Goal: Information Seeking & Learning: Find specific fact

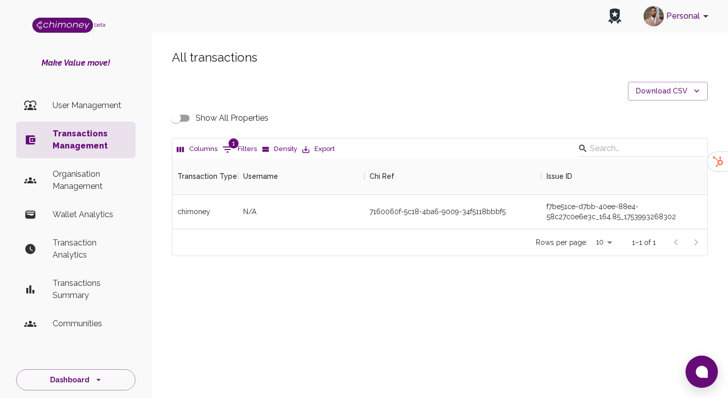
click at [232, 154] on icon "Show filters" at bounding box center [227, 150] width 12 height 12
select select "email"
select select "equals"
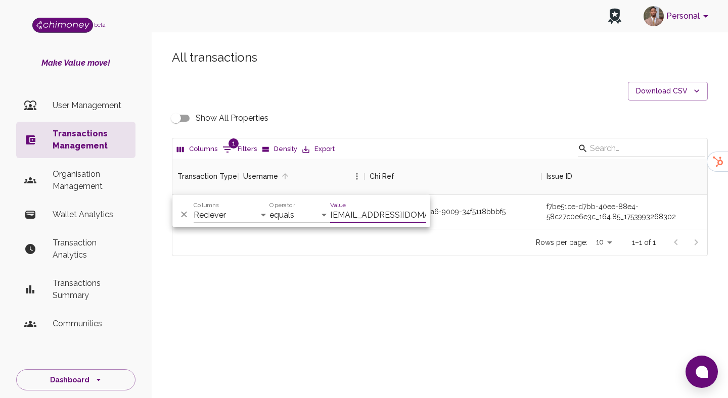
scroll to position [0, 1]
click at [245, 216] on select "Transaction Type Username Chi Ref Issue ID Value Amount Currency Fee ($) FX Rat…" at bounding box center [232, 215] width 76 height 16
select select "chiRef"
click at [380, 208] on input "ithenrique945@gmail.com" at bounding box center [378, 215] width 96 height 16
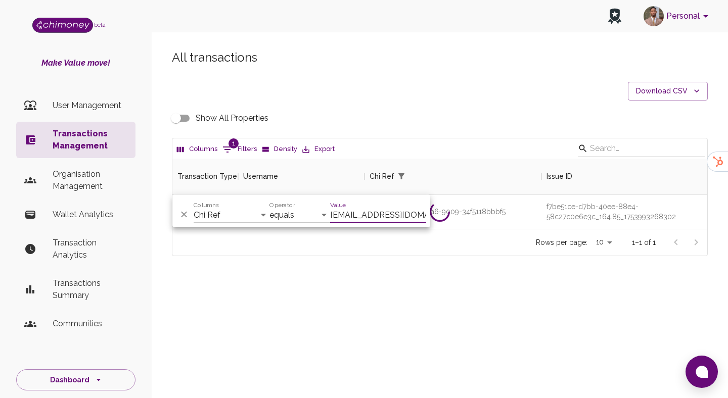
paste input "60ee5122-e1e9-4e15-956d-0db8108d7b1f"
type input "60ee5122-e1e9-4e15-956d-0db8108d7b1f"
click at [409, 293] on div "All transactions Download CSV Show All Properties Columns 1 Filters Density Exp…" at bounding box center [440, 170] width 576 height 290
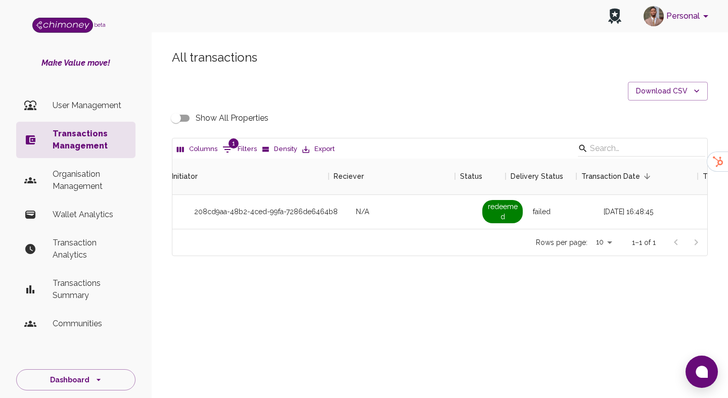
scroll to position [0, 789]
click at [180, 116] on input "Show All Properties" at bounding box center [176, 118] width 58 height 19
checkbox input "true"
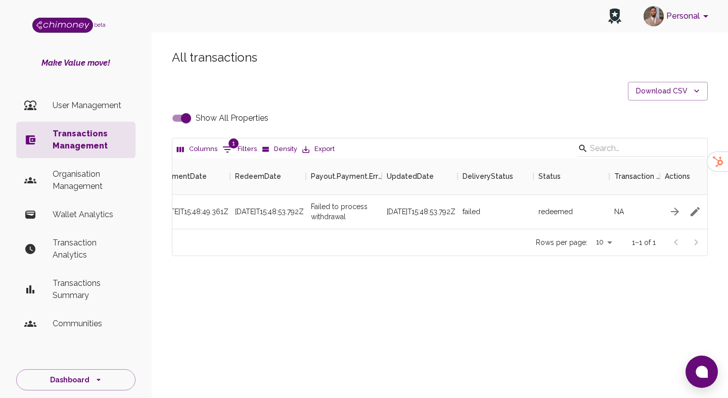
scroll to position [0, 2473]
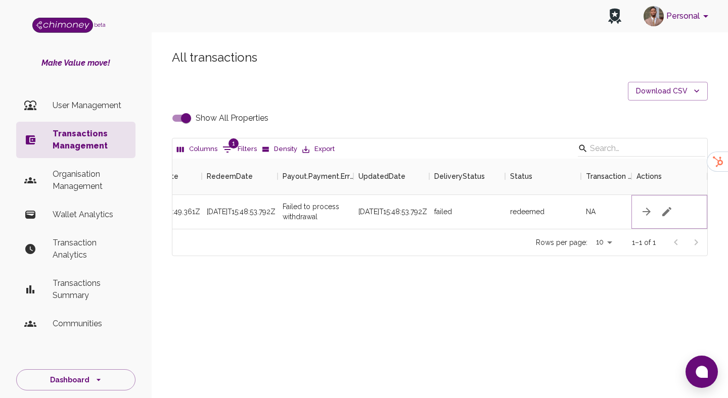
click at [670, 209] on icon "button" at bounding box center [666, 211] width 9 height 9
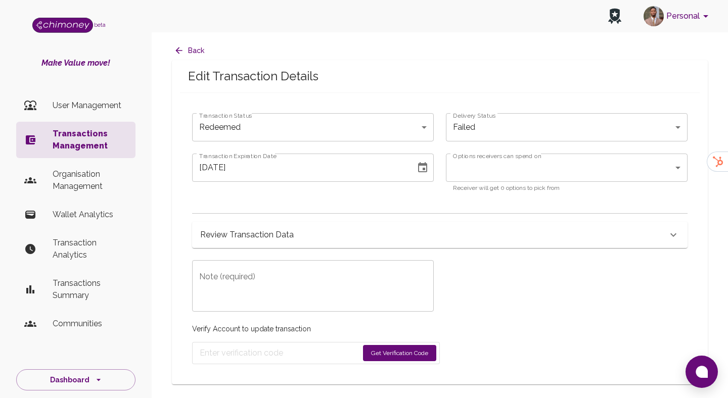
click at [302, 230] on div "Review Transaction Data" at bounding box center [433, 235] width 467 height 14
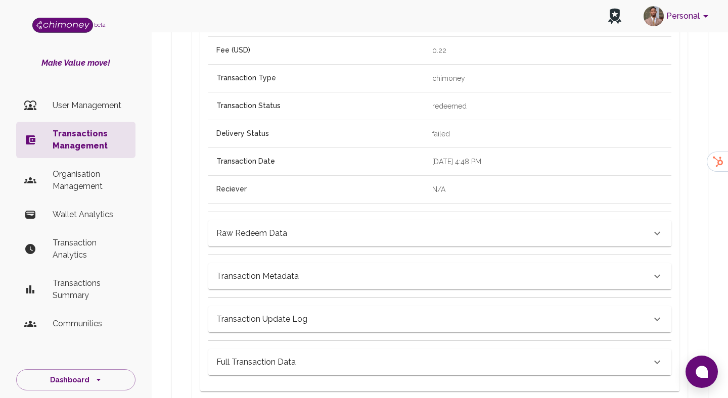
click at [290, 245] on div "Raw Redeem Data" at bounding box center [439, 233] width 463 height 26
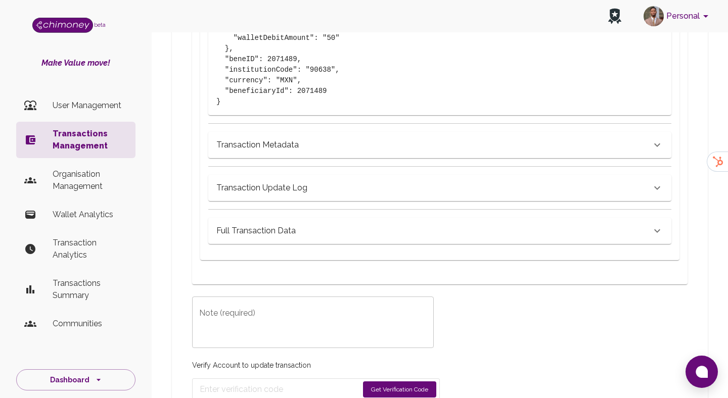
scroll to position [730, 0]
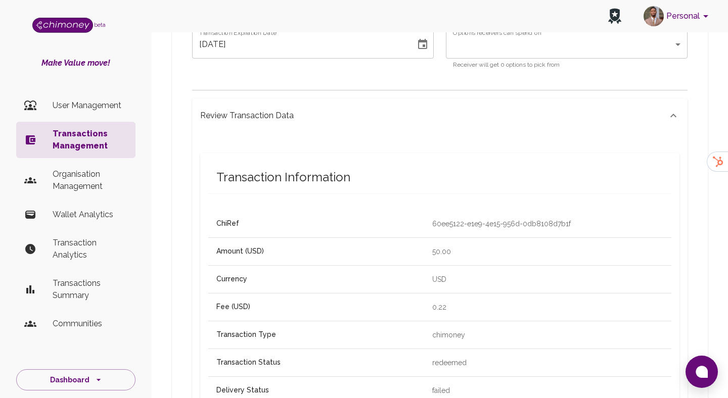
scroll to position [506, 0]
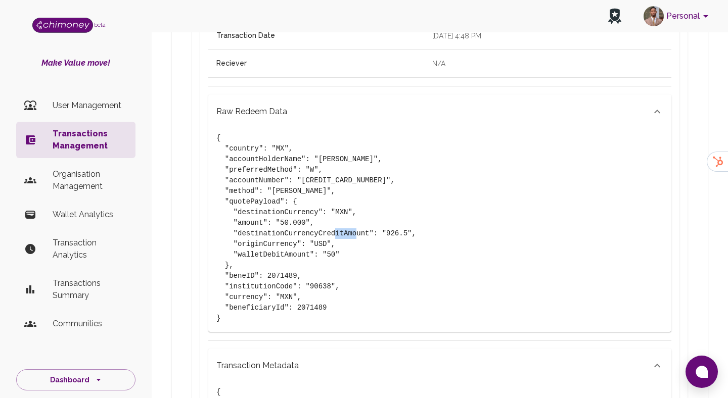
drag, startPoint x: 387, startPoint y: 235, endPoint x: 406, endPoint y: 235, distance: 19.2
click at [406, 235] on pre "{ "country": "MX", "accountHolderName": "Simon Gomez", "preferredMethod": "W", …" at bounding box center [439, 228] width 447 height 191
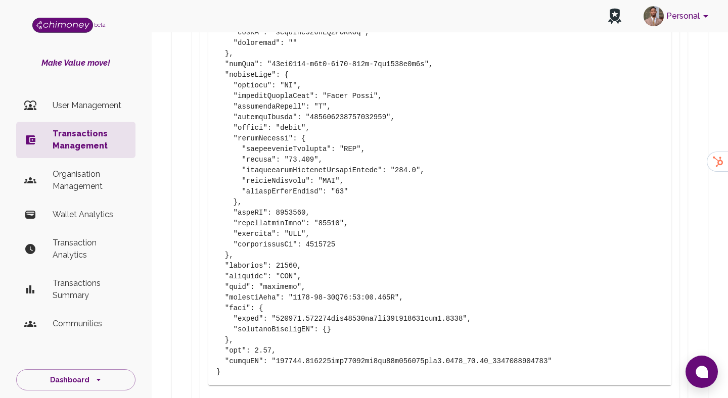
scroll to position [1301, 0]
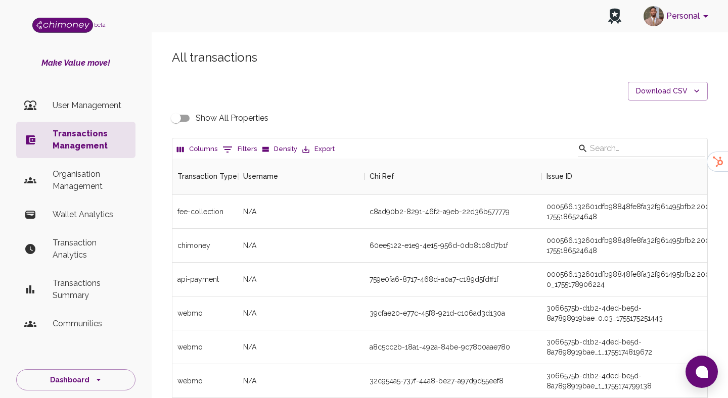
scroll to position [375, 535]
click at [229, 152] on icon "Show filters" at bounding box center [227, 150] width 12 height 12
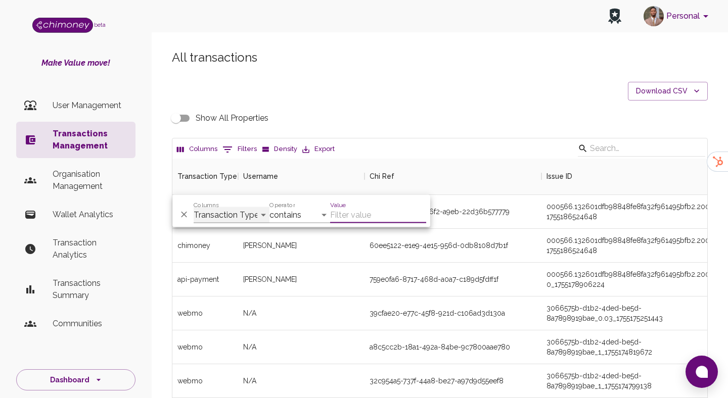
click at [226, 212] on select "Transaction Type Username Chi Ref Issue ID Value Amount Currency Fee ($) FX Rat…" at bounding box center [232, 215] width 76 height 16
select select "chiRef"
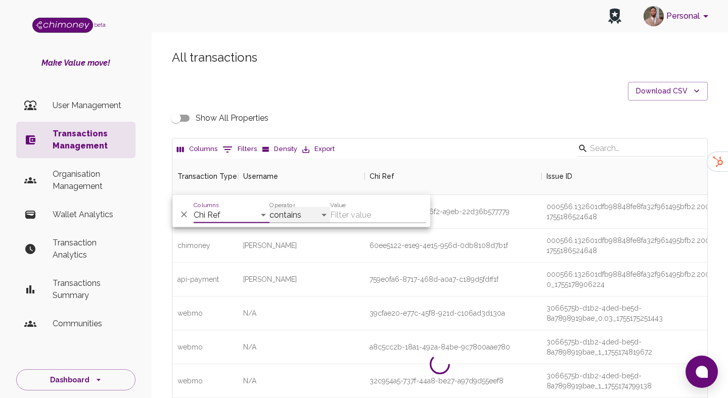
click at [285, 209] on select "contains equals starts with ends with is empty is not empty is any of" at bounding box center [299, 215] width 61 height 16
select select "equals"
click at [376, 212] on input "Value" at bounding box center [378, 215] width 96 height 16
paste input "kXWd8snbmhA.Tcj"
type input "kXWd8snbmhA.Tcj"
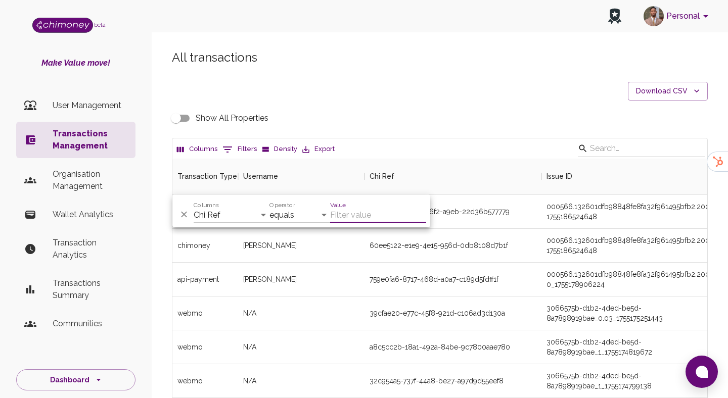
paste input "60ee5122-e1e9-4e15-956d-0db8108d7b1f"
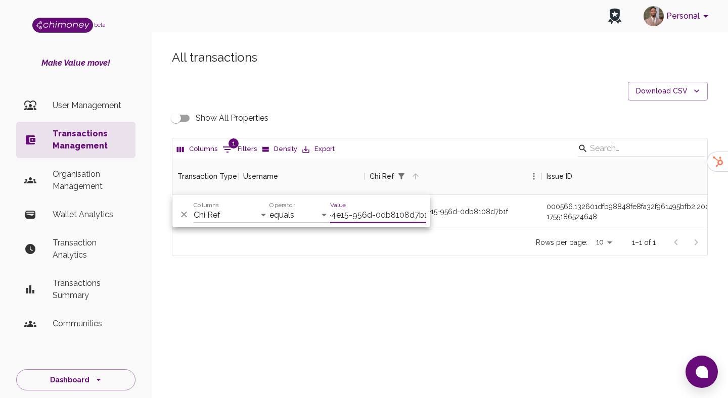
scroll to position [70, 535]
type input "60ee5122-e1e9-4e15-956d-0db8108d7b1f"
click at [507, 291] on div "All transactions Download CSV Show All Properties Columns 1 Filters Density Exp…" at bounding box center [440, 170] width 576 height 290
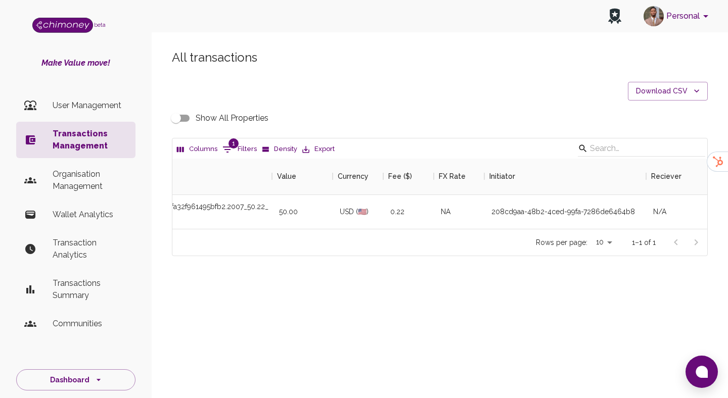
scroll to position [0, 472]
click at [522, 209] on div "208cd9aa-48b2-4ced-99fa-7286de6464b8" at bounding box center [561, 212] width 144 height 10
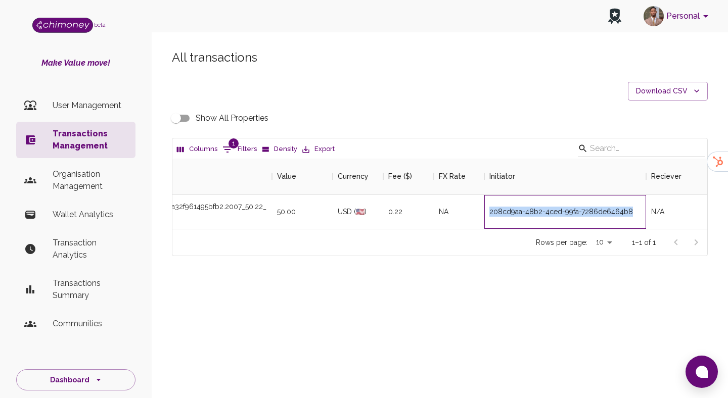
copy div "208cd9aa-48b2-4ced-99fa-7286de6464b8"
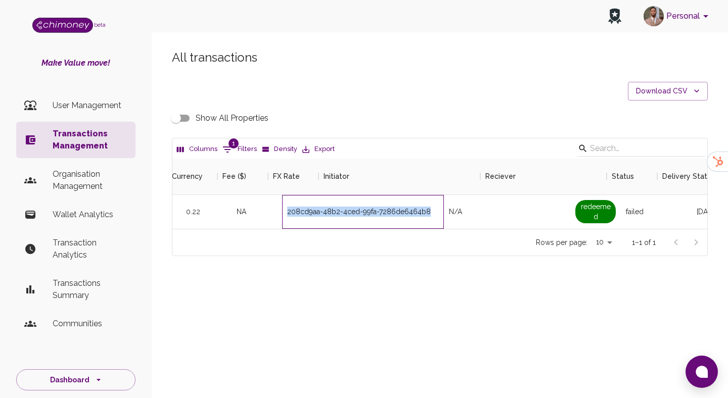
scroll to position [0, 741]
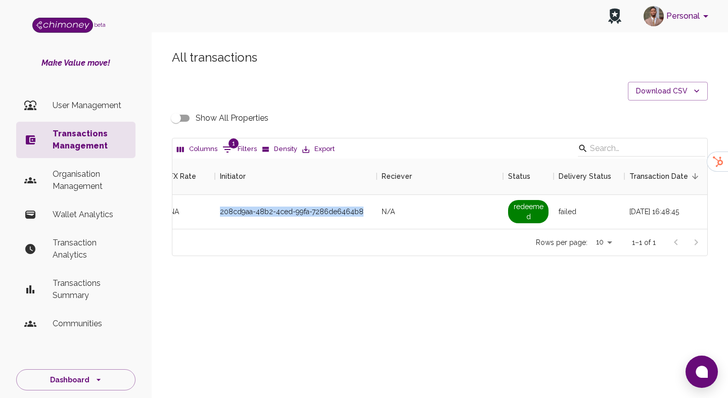
click at [180, 116] on input "Show All Properties" at bounding box center [176, 118] width 58 height 19
checkbox input "true"
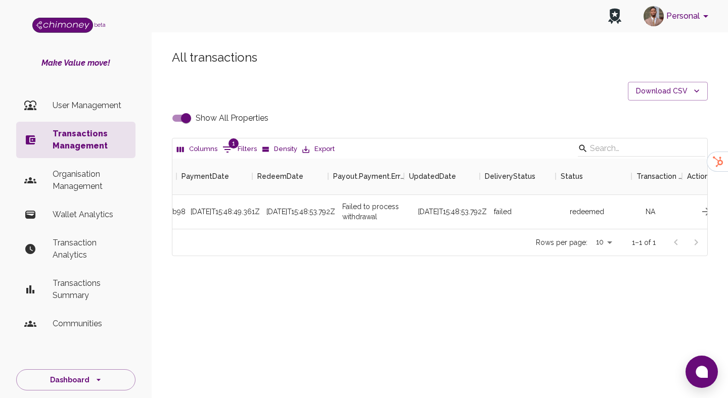
scroll to position [0, 2412]
click at [81, 217] on p "Wallet Analytics" at bounding box center [90, 215] width 75 height 12
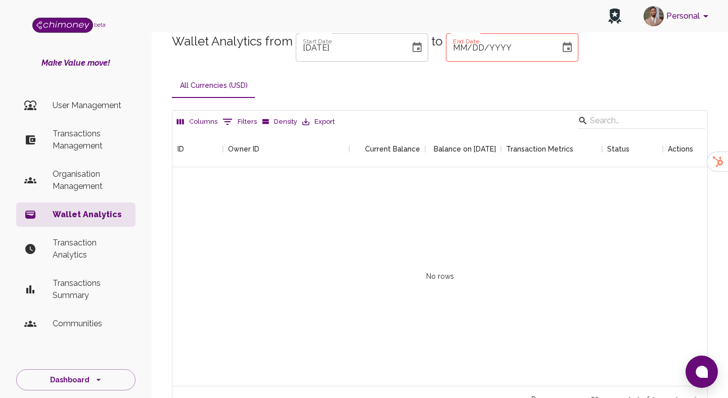
scroll to position [1, 1]
click at [563, 51] on icon "Choose date" at bounding box center [567, 47] width 9 height 10
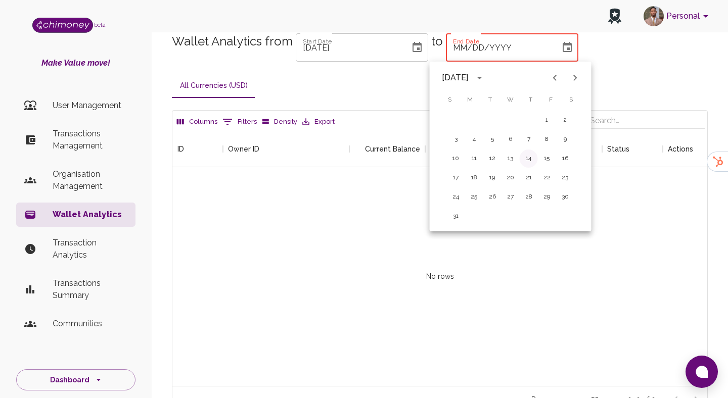
click at [527, 160] on button "14" at bounding box center [529, 159] width 18 height 18
type input "08/14/2025"
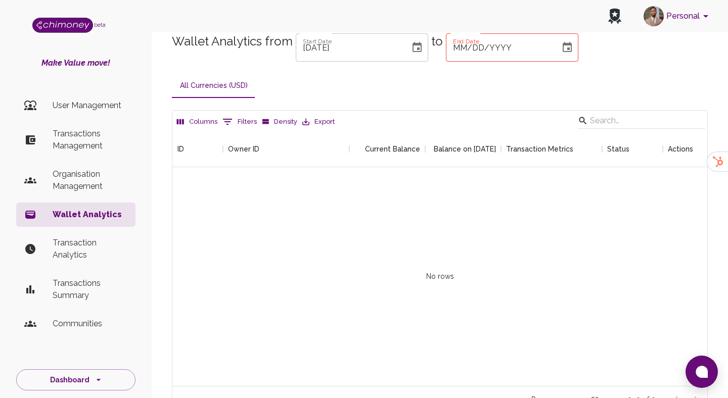
scroll to position [255, 535]
click at [561, 53] on icon "Choose date" at bounding box center [567, 47] width 12 height 12
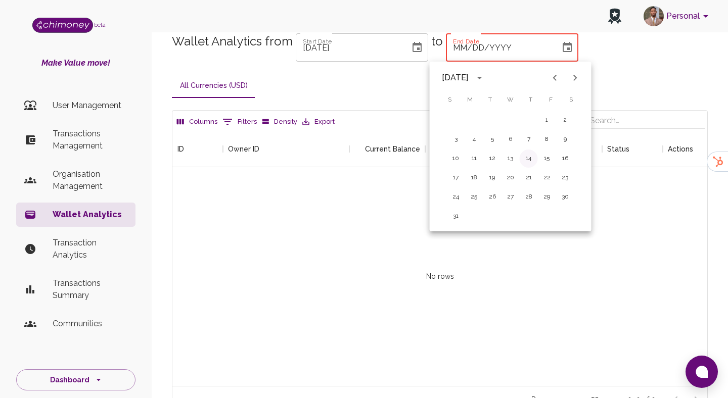
click at [529, 167] on button "14" at bounding box center [529, 159] width 18 height 18
type input "08/14/2025"
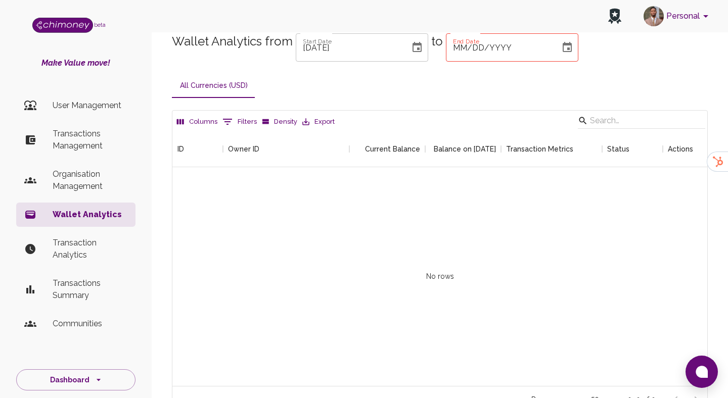
scroll to position [255, 535]
click at [505, 50] on input "MM/DD/YYYY" at bounding box center [499, 47] width 107 height 28
click at [561, 47] on icon "Choose date" at bounding box center [567, 47] width 12 height 12
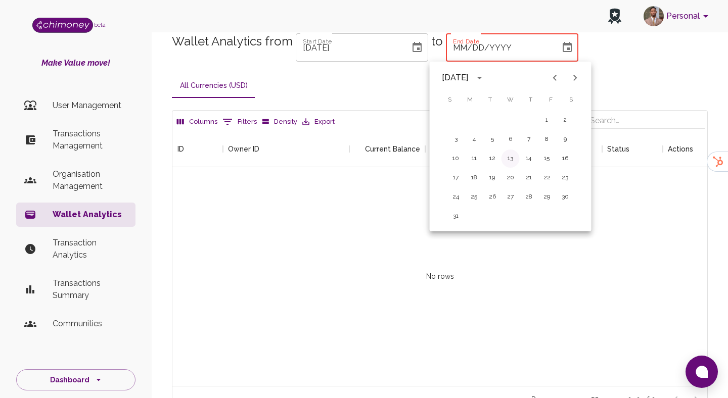
click at [513, 156] on button "13" at bounding box center [510, 159] width 18 height 18
type input "08/13/2025"
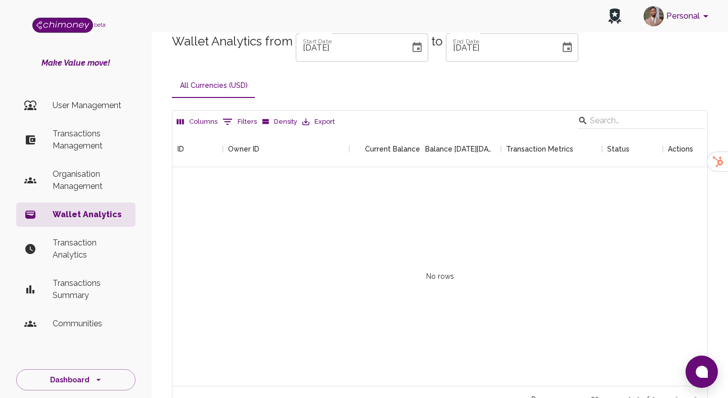
click at [111, 175] on p "Organisation Management" at bounding box center [90, 180] width 75 height 24
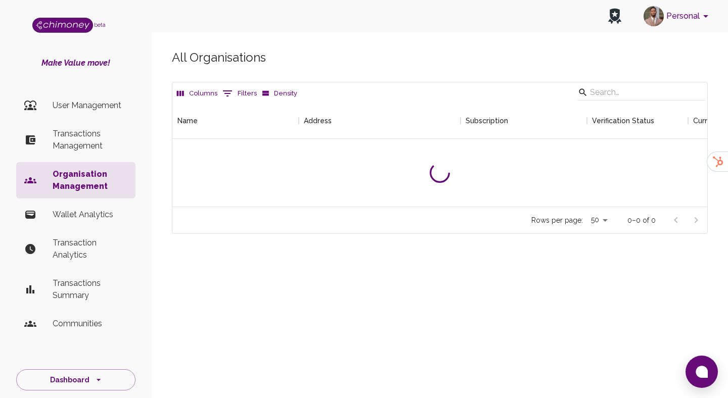
scroll to position [104, 535]
click at [113, 210] on p "Wallet Analytics" at bounding box center [90, 215] width 75 height 12
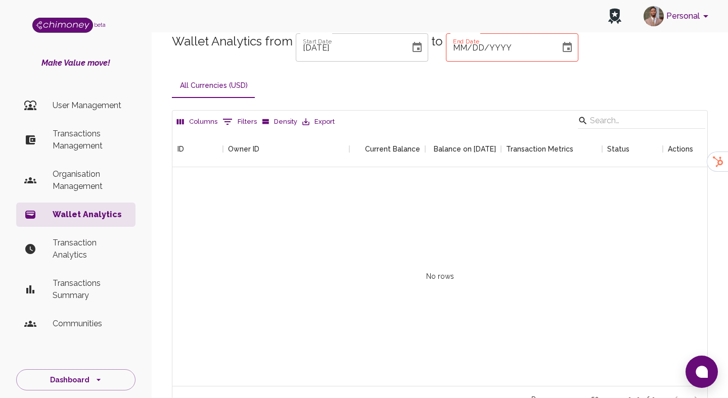
scroll to position [255, 535]
click at [110, 242] on p "Transaction Analytics" at bounding box center [90, 249] width 75 height 24
click at [557, 50] on button "Choose date" at bounding box center [567, 47] width 20 height 20
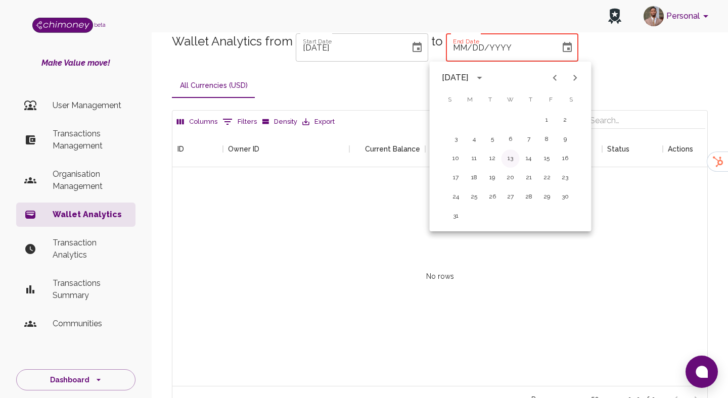
click at [510, 162] on button "13" at bounding box center [510, 159] width 18 height 18
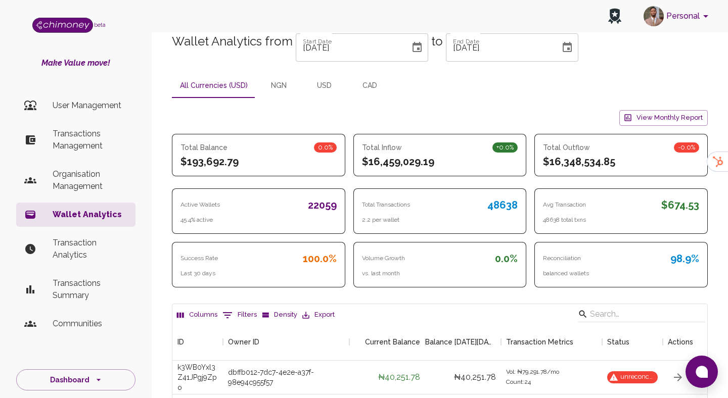
click at [557, 44] on button "Choose date, selected date is Aug 13, 2025" at bounding box center [567, 47] width 20 height 20
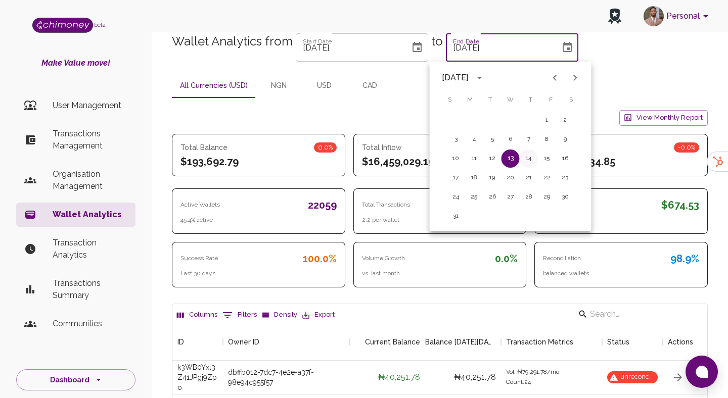
click at [527, 155] on button "14" at bounding box center [529, 159] width 18 height 18
type input "08/14/2025"
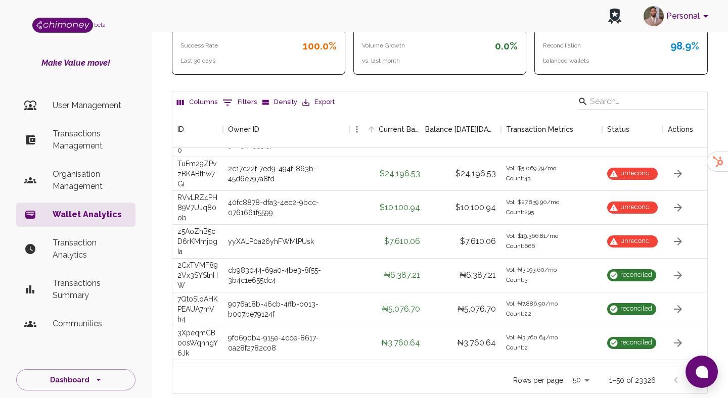
scroll to position [26, 0]
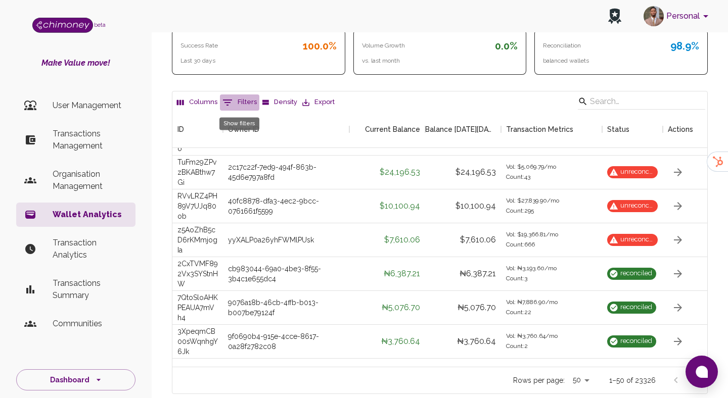
click at [243, 104] on button "0 Filters" at bounding box center [239, 103] width 39 height 16
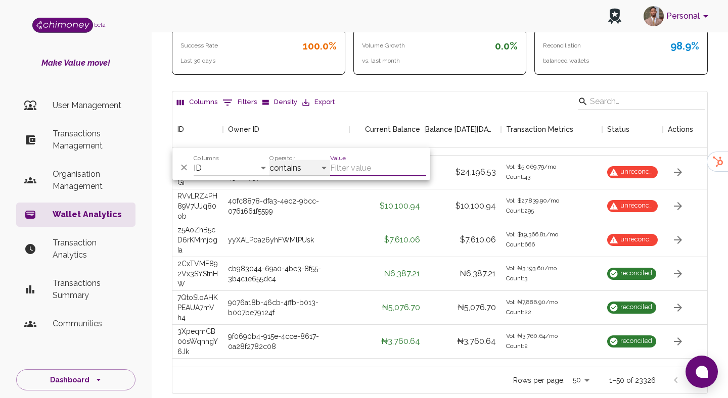
click at [295, 169] on select "contains equals starts with ends with is empty is not empty is any of" at bounding box center [299, 168] width 61 height 16
select select "equals"
click at [347, 167] on input "Value" at bounding box center [378, 168] width 96 height 16
paste input "208cd9aa-48b2-4ced-99fa-7286de6464b8"
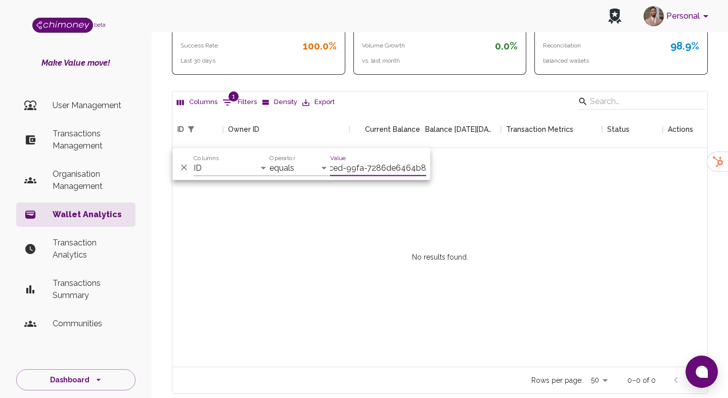
scroll to position [0, 64]
type input "208cd9aa-48b2-4ced-99fa-7286de6464b8"
click at [223, 166] on select "ID Owner ID Current Balance Balance on Wed, 13 Aug 2025 23:00:00 GMT Transactio…" at bounding box center [232, 168] width 76 height 16
select select "owner"
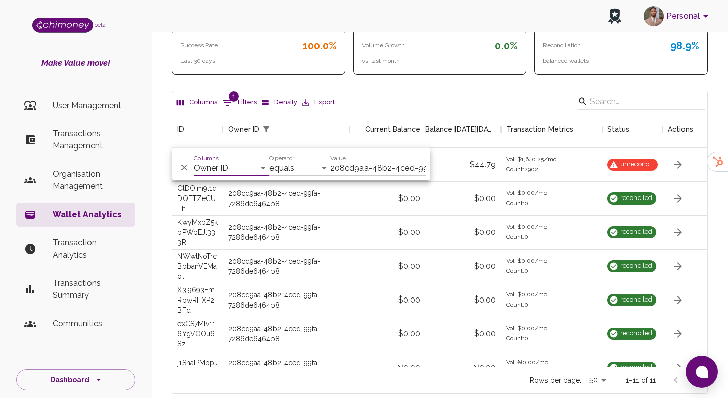
click at [153, 177] on div "Wallet Analytics from Start Date 01/01/2020 Start Date to End Date 08/14/2025 E…" at bounding box center [440, 107] width 576 height 590
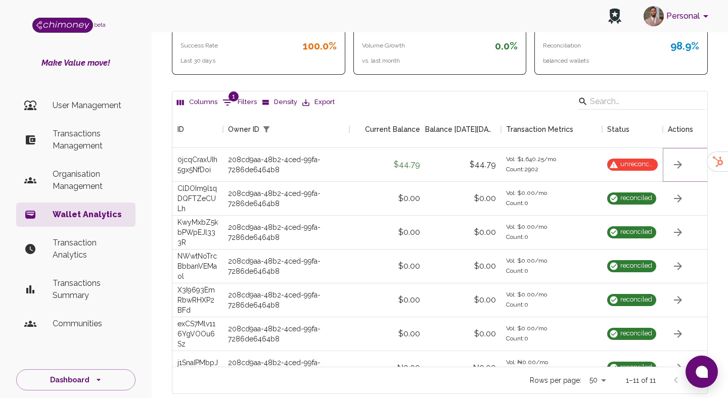
click at [673, 171] on button "button" at bounding box center [678, 165] width 20 height 20
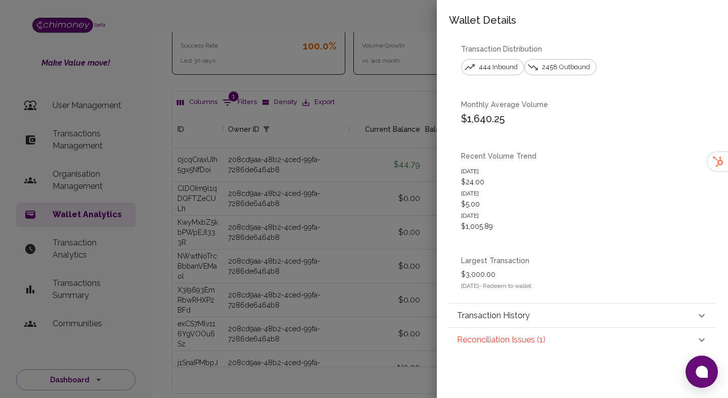
click at [505, 311] on p "Transaction History" at bounding box center [493, 316] width 73 height 12
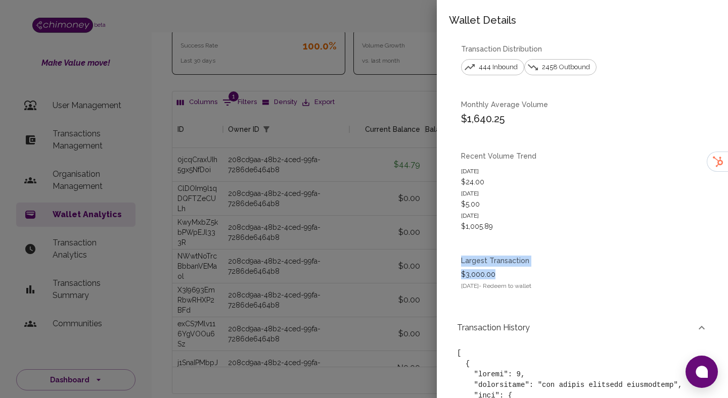
drag, startPoint x: 505, startPoint y: 279, endPoint x: 460, endPoint y: 261, distance: 48.8
click at [460, 261] on div "Largest Transaction $3,000.00 27/10/2024 - Redeem to wallet" at bounding box center [582, 274] width 267 height 60
click at [494, 244] on div "Largest Transaction $3,000.00 27/10/2024 - Redeem to wallet" at bounding box center [582, 274] width 267 height 60
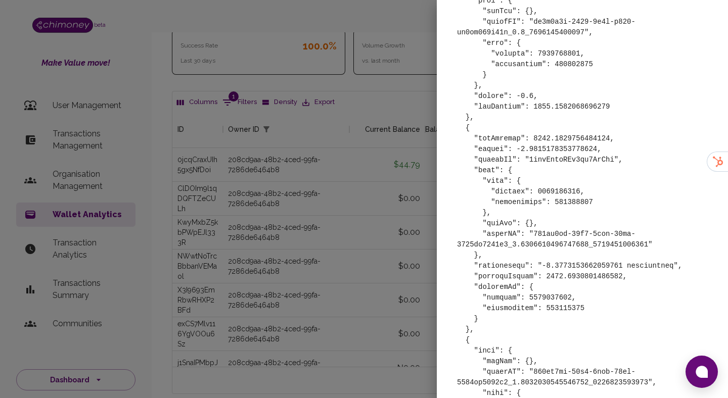
scroll to position [424784, 0]
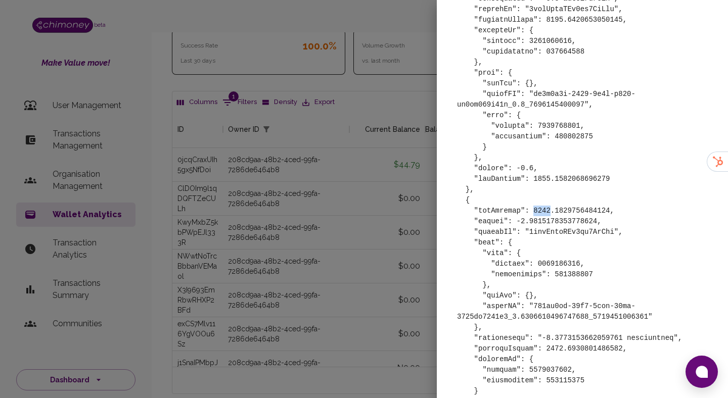
drag, startPoint x: 533, startPoint y: 223, endPoint x: 550, endPoint y: 220, distance: 17.9
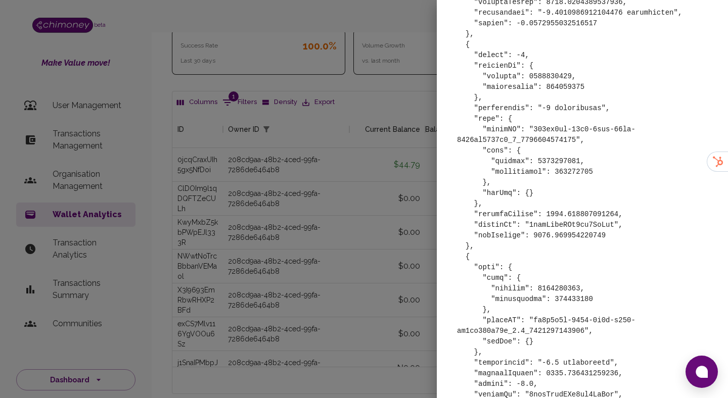
scroll to position [425394, 0]
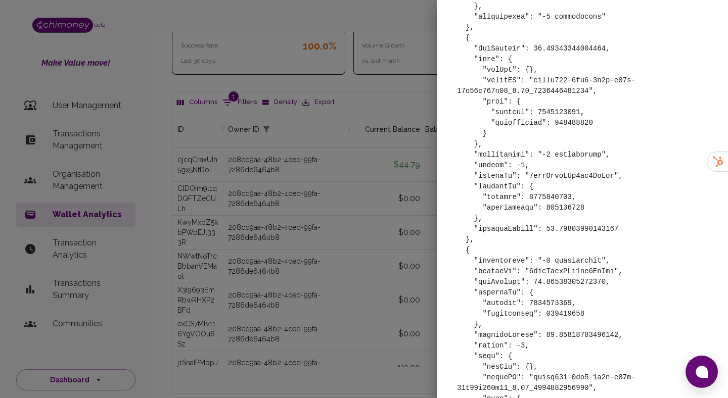
scroll to position [428977, 0]
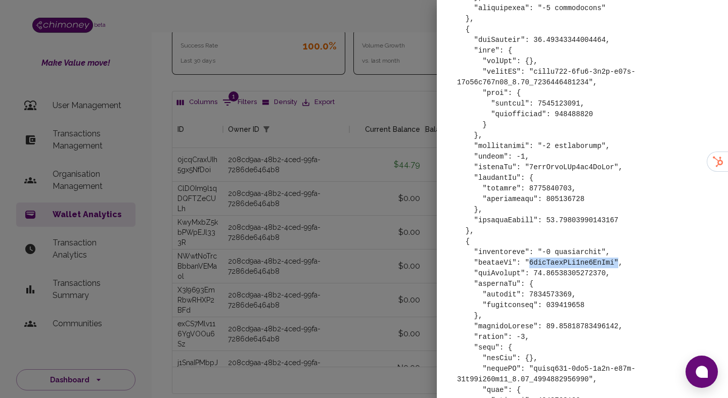
drag, startPoint x: 529, startPoint y: 286, endPoint x: 617, endPoint y: 284, distance: 87.5
drag, startPoint x: 615, startPoint y: 284, endPoint x: 528, endPoint y: 283, distance: 86.4
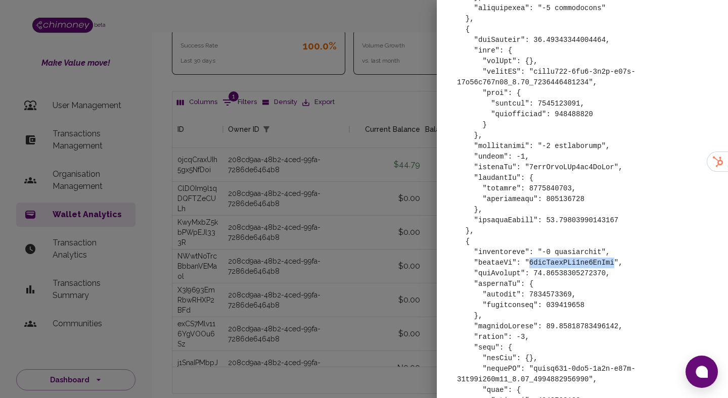
copy pre "0jcqCraxUIh5gx5NfDoi"
click at [306, 269] on div at bounding box center [364, 199] width 728 height 398
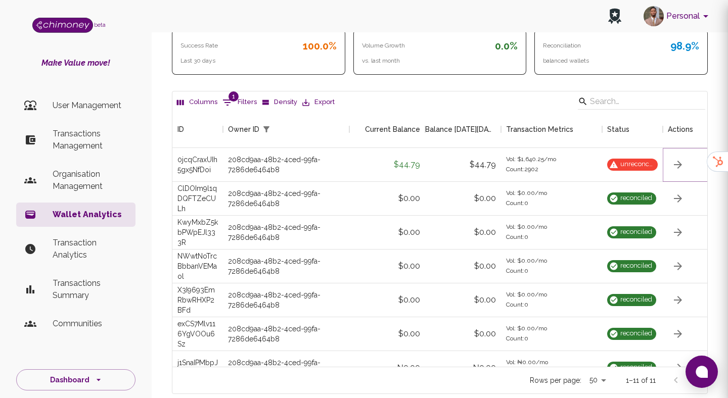
scroll to position [0, 0]
click at [239, 99] on button "1 Filters" at bounding box center [239, 103] width 39 height 16
select select "owner"
select select "equals"
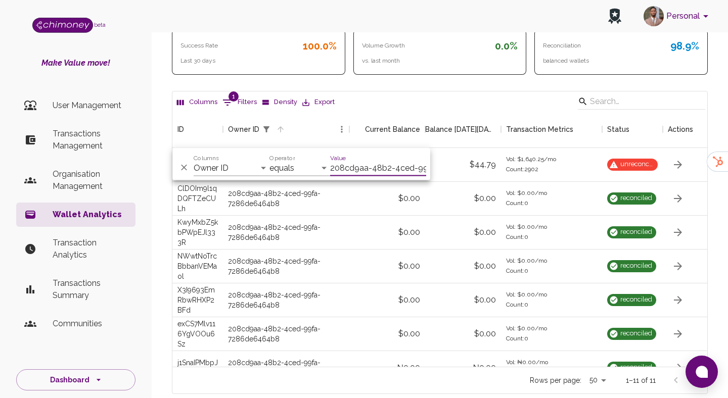
scroll to position [0, 64]
click at [287, 227] on div "208cd9aa-48b2-4ced-99fa-7286de6464b8" at bounding box center [286, 232] width 116 height 20
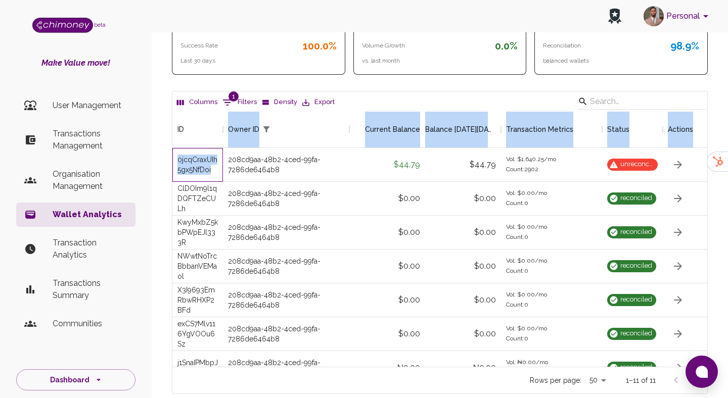
drag, startPoint x: 217, startPoint y: 173, endPoint x: 170, endPoint y: 162, distance: 47.8
click at [170, 162] on div "Wallet Analytics from Start Date 01/01/2020 Start Date to End Date 08/14/2025 E…" at bounding box center [440, 108] width 560 height 574
click at [192, 163] on div "0jcqCraxUIh5gx5NfDoi" at bounding box center [197, 165] width 40 height 20
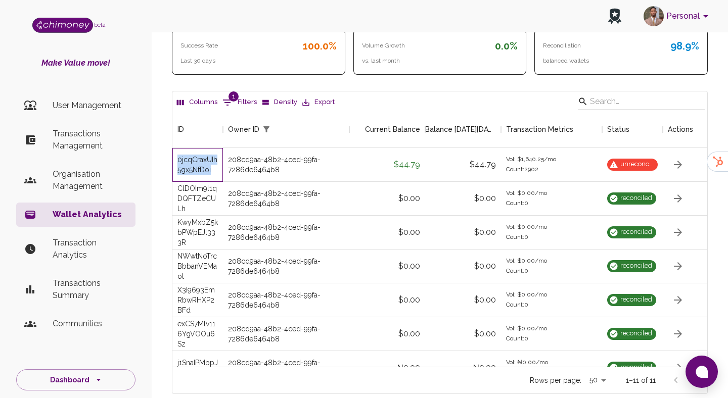
drag, startPoint x: 214, startPoint y: 170, endPoint x: 173, endPoint y: 159, distance: 42.8
click at [173, 159] on div "0jcqCraxUIh5gx5NfDoi" at bounding box center [197, 165] width 51 height 34
copy div "0jcqCraxUIh5gx5NfDoi"
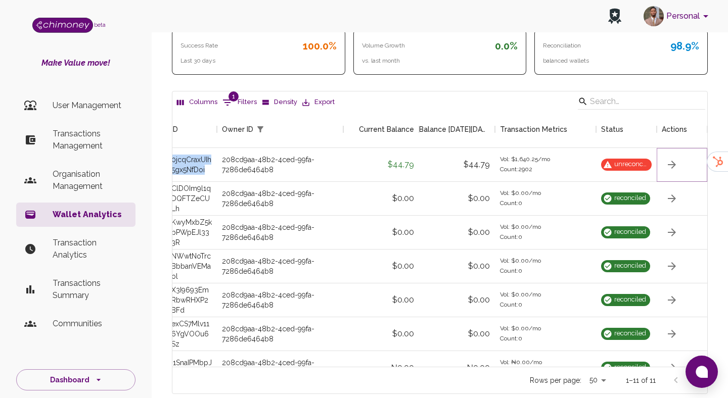
click at [674, 164] on icon "button" at bounding box center [672, 165] width 8 height 8
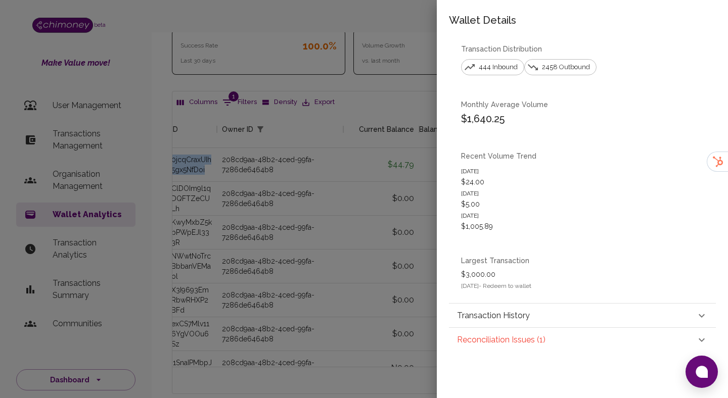
click at [499, 340] on p "Reconciliation Issues ( 1 )" at bounding box center [501, 340] width 88 height 12
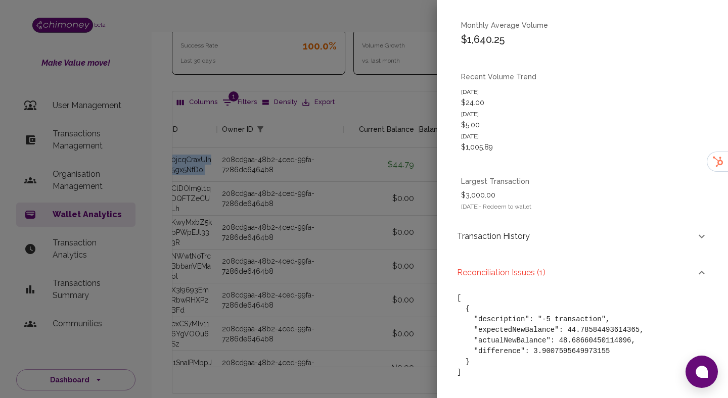
click at [493, 234] on p "Transaction History" at bounding box center [493, 236] width 73 height 12
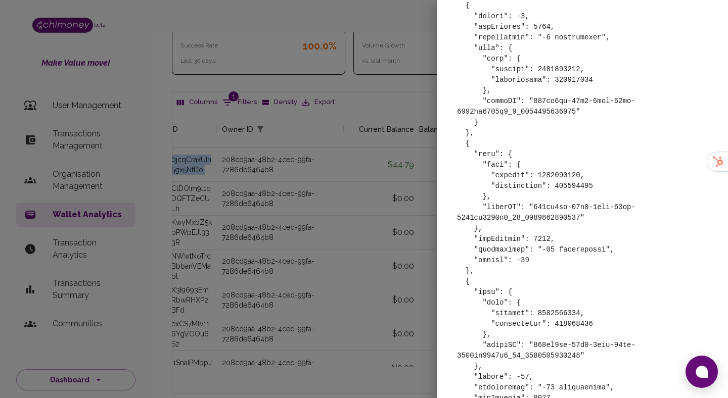
scroll to position [1409, 0]
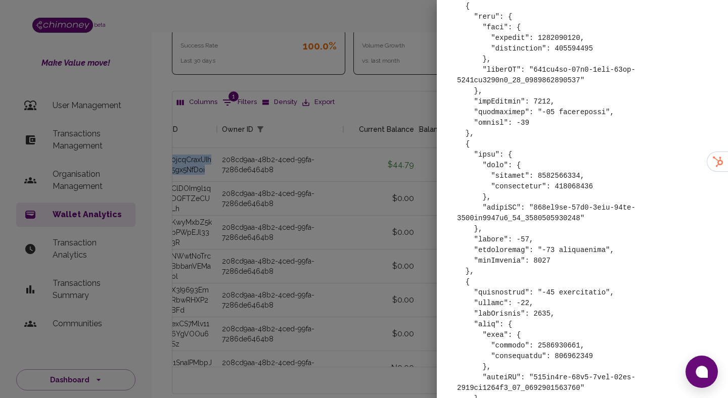
click at [347, 198] on div at bounding box center [364, 199] width 728 height 398
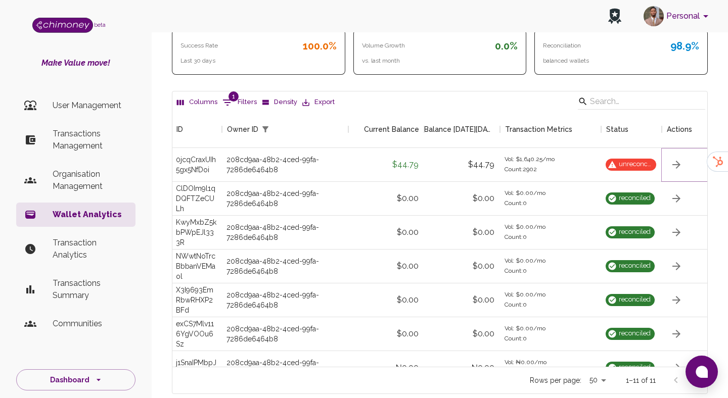
scroll to position [0, 0]
click at [97, 138] on p "Transactions Management" at bounding box center [90, 140] width 75 height 24
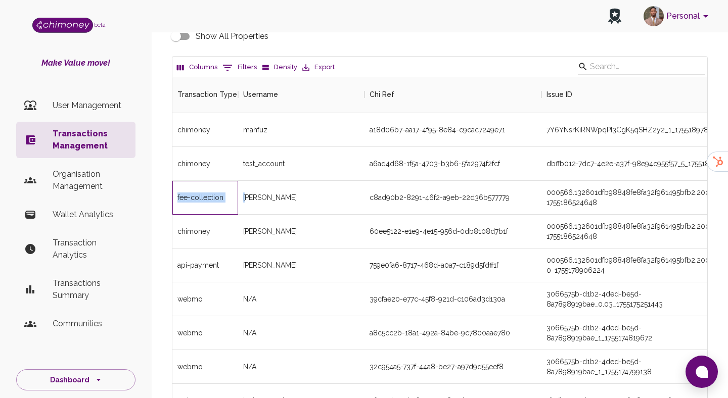
drag, startPoint x: 175, startPoint y: 197, endPoint x: 246, endPoint y: 196, distance: 70.8
click at [246, 196] on div "fee-collection gomez Simon c8ad90b2-8291-46f2-a9eb-22d36b577779 000566.132601df…" at bounding box center [538, 198] width 733 height 34
click at [261, 195] on span "gomez Simon" at bounding box center [270, 198] width 54 height 10
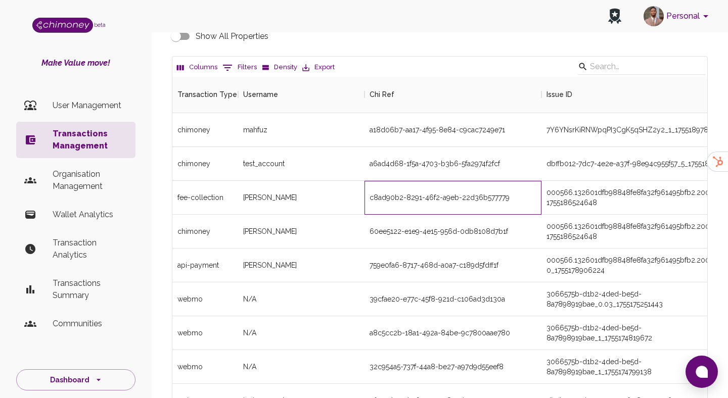
click at [388, 209] on div "c8ad90b2-8291-46f2-a9eb-22d36b577779" at bounding box center [452, 198] width 177 height 34
drag, startPoint x: 525, startPoint y: 198, endPoint x: 368, endPoint y: 200, distance: 156.7
click at [368, 200] on div "c8ad90b2-8291-46f2-a9eb-22d36b577779" at bounding box center [452, 198] width 177 height 34
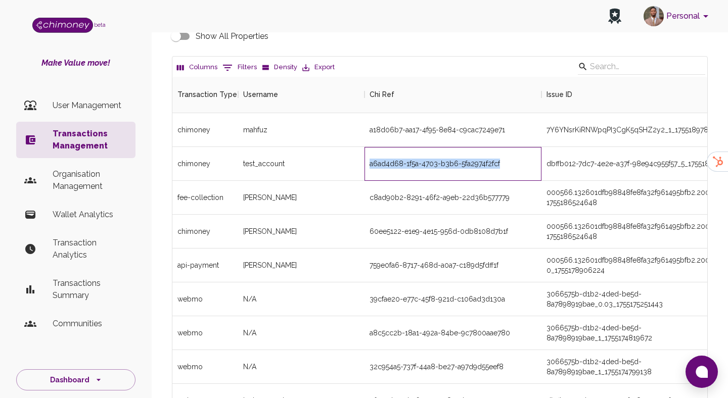
drag, startPoint x: 370, startPoint y: 166, endPoint x: 500, endPoint y: 166, distance: 129.9
click at [500, 166] on div "a6ad4d68-1f5a-4703-b3b6-5fa2974f2fcf" at bounding box center [452, 164] width 177 height 34
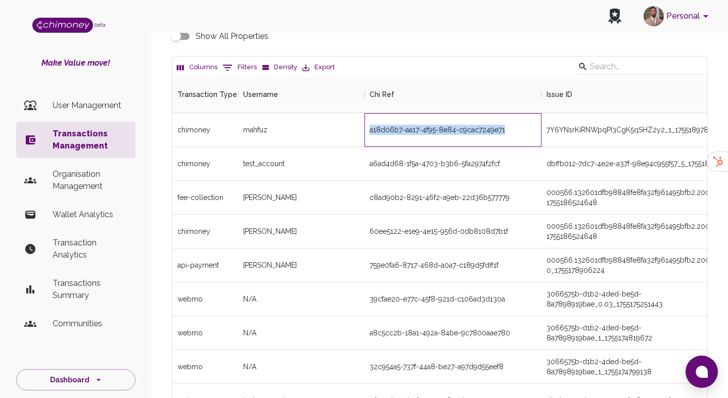
drag, startPoint x: 509, startPoint y: 130, endPoint x: 371, endPoint y: 133, distance: 138.0
click at [371, 133] on div "a18d06b7-aa17-4f95-8e84-c9cac7249e71" at bounding box center [452, 130] width 177 height 34
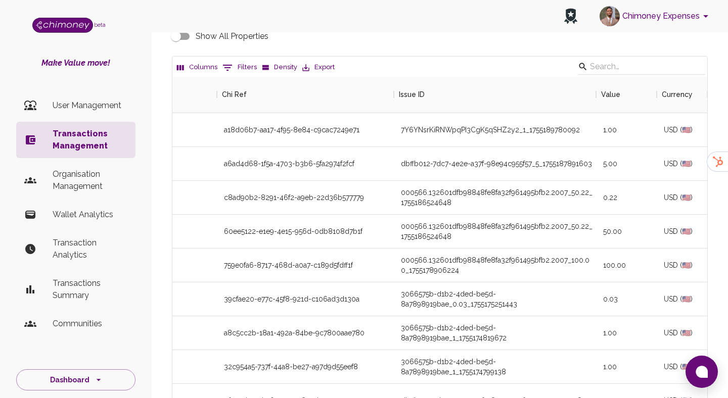
scroll to position [0, 142]
click at [474, 49] on div "All transactions Download CSV Show All Properties Columns 0 Filters Density Exp…" at bounding box center [440, 224] width 560 height 512
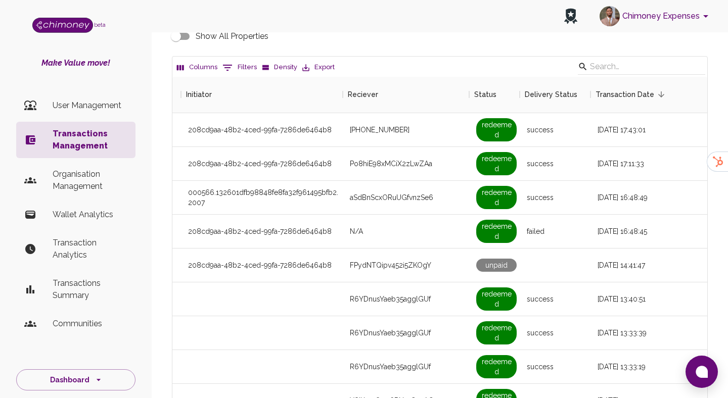
scroll to position [0, 775]
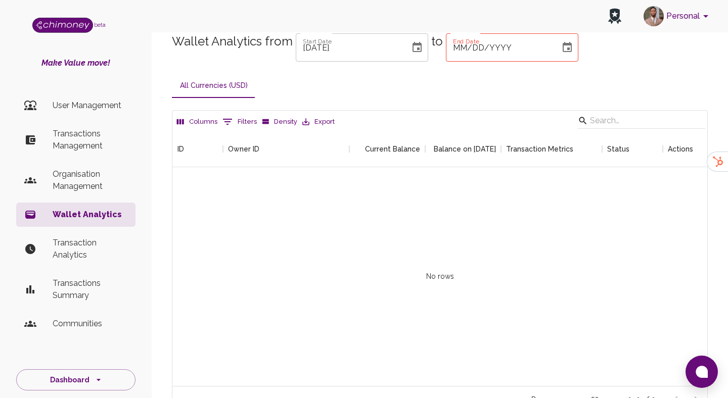
scroll to position [1, 1]
click at [73, 150] on p "Transactions Management" at bounding box center [90, 140] width 75 height 24
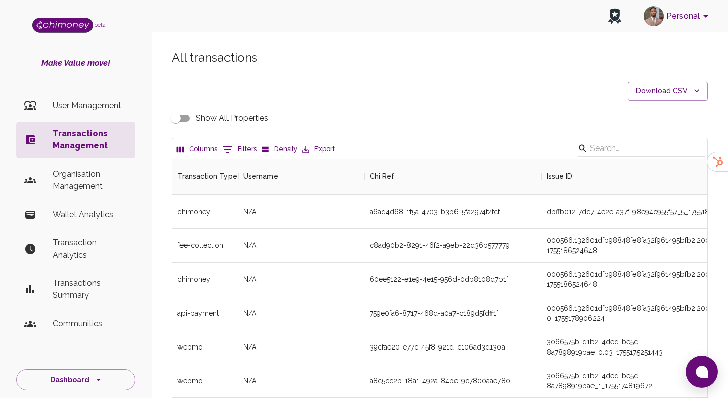
scroll to position [375, 535]
click at [252, 145] on button "0 Filters" at bounding box center [239, 150] width 39 height 16
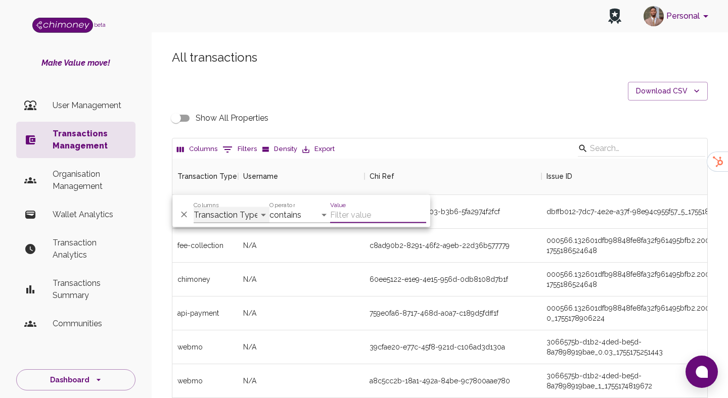
click at [244, 207] on select "Transaction Type Username Chi Ref Issue ID Value Amount Currency Fee ($) FX Rat…" at bounding box center [232, 215] width 76 height 16
select select "chiRef"
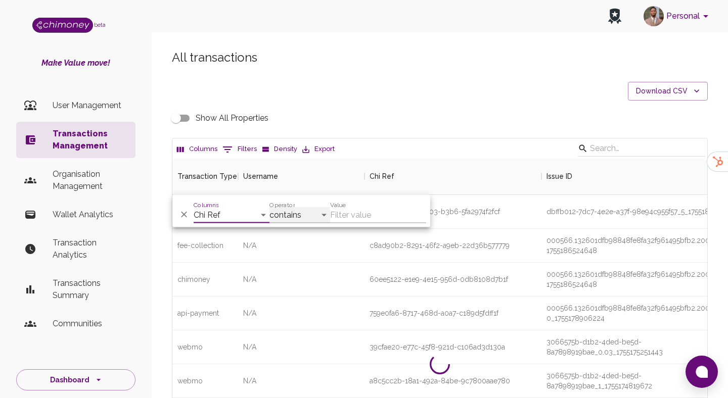
click at [297, 212] on select "contains equals starts with ends with is empty is not empty is any of" at bounding box center [299, 215] width 61 height 16
select select "equals"
click at [399, 212] on input "Value" at bounding box center [378, 215] width 96 height 16
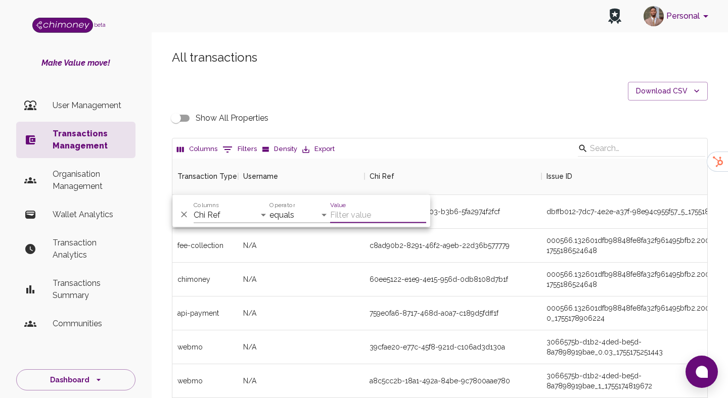
paste input "60ee5122-e1e9-4e15-956d-0db8108d7b1f"
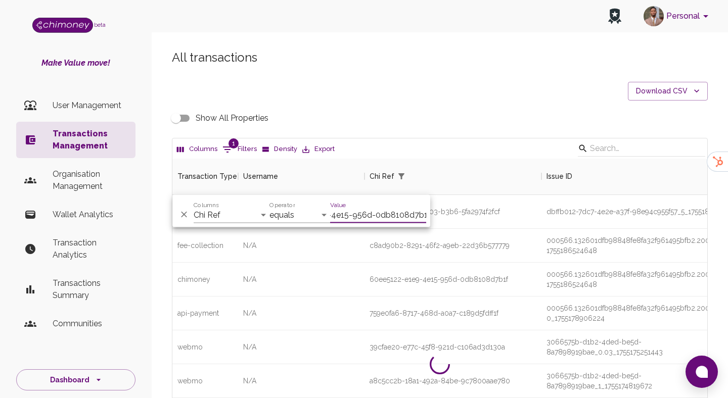
scroll to position [70, 535]
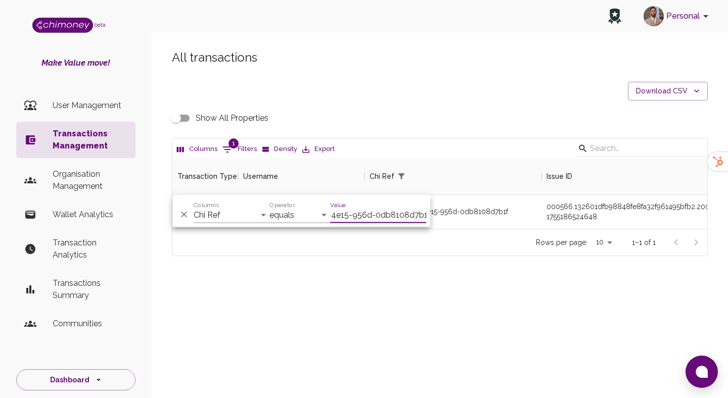
type input "60ee5122-e1e9-4e15-956d-0db8108d7b1f"
click at [460, 295] on div "All transactions Download CSV Show All Properties Columns 1 Filters Density Exp…" at bounding box center [440, 170] width 576 height 290
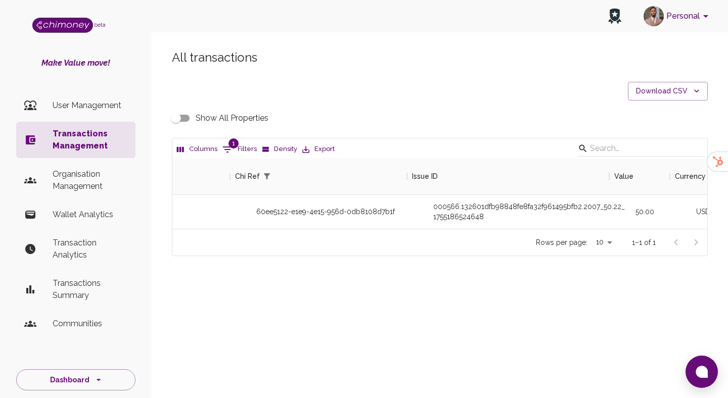
scroll to position [0, 144]
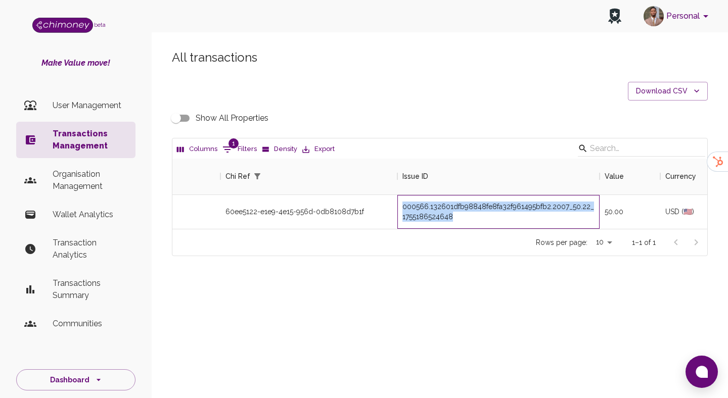
drag, startPoint x: 504, startPoint y: 219, endPoint x: 404, endPoint y: 210, distance: 101.0
click at [404, 210] on div "000566.132601dfb98848fe8fa32f961495bfb2.2007_50.22_1755186524648" at bounding box center [498, 212] width 192 height 20
copy div "000566.132601dfb98848fe8fa32f961495bfb2.2007_50.22_1755186524648"
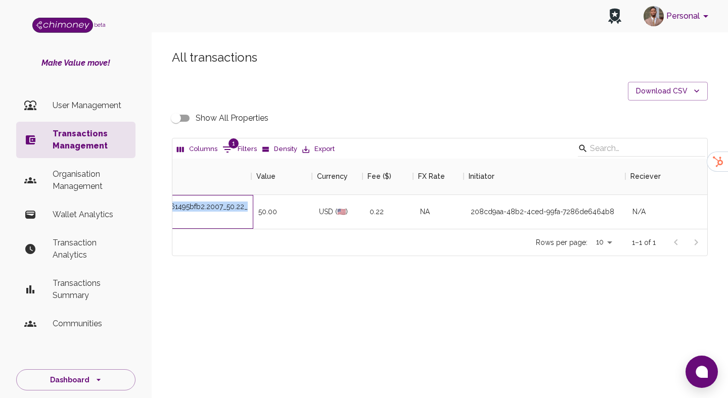
scroll to position [0, 492]
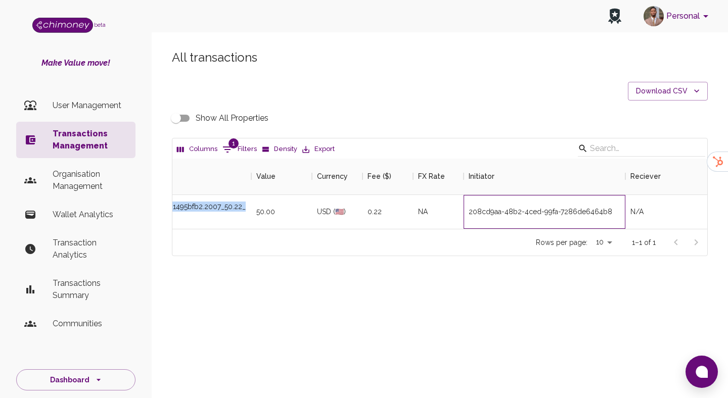
click at [492, 209] on div "208cd9aa-48b2-4ced-99fa-7286de6464b8" at bounding box center [541, 212] width 144 height 10
copy div "208cd9aa-48b2-4ced-99fa-7286de6464b8"
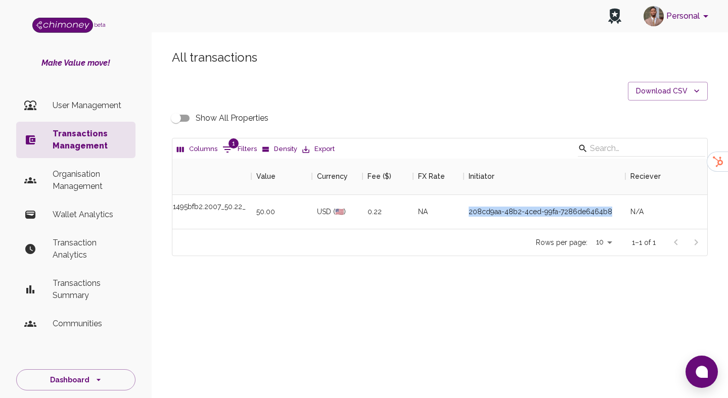
click at [240, 143] on button "1 Filters" at bounding box center [239, 150] width 39 height 16
select select "chiRef"
select select "equals"
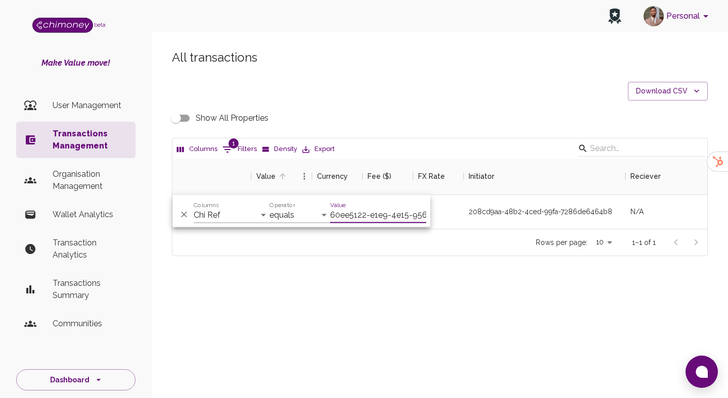
scroll to position [0, 60]
click at [359, 213] on input "60ee5122-e1e9-4e15-956d-0db8108d7b1f" at bounding box center [378, 215] width 96 height 16
click at [212, 214] on select "Transaction Type Username Chi Ref Issue ID Value Amount Currency Fee ($) FX Rat…" at bounding box center [232, 215] width 76 height 16
select select "initiatedBy"
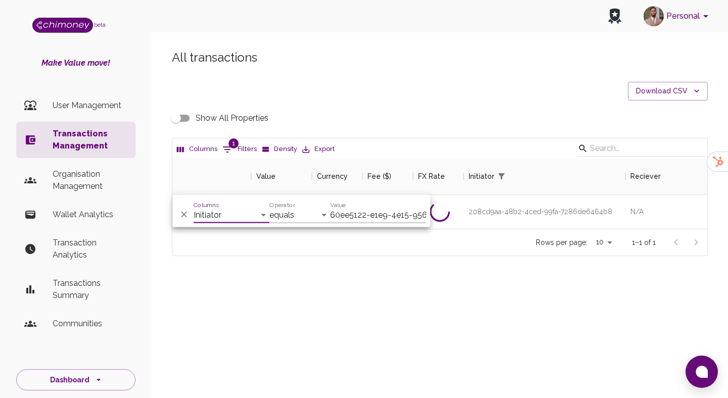
click at [345, 212] on input "60ee5122-e1e9-4e15-956d-0db8108d7b1f" at bounding box center [378, 215] width 96 height 16
paste input "208cd9aa-48b2-4ced-99fa-7286de6464b8"
type input "208cd9aa-48b2-4ced-99fa-7286de6464b8"
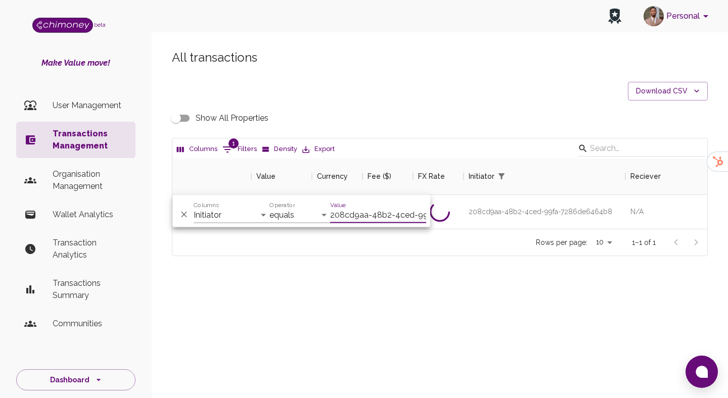
click at [403, 213] on input "208cd9aa-48b2-4ced-99fa-7286de6464b8" at bounding box center [378, 215] width 96 height 16
click at [412, 219] on input "208cd9aa-48b2-4ced-99fa-7286de6464b8" at bounding box center [378, 215] width 96 height 16
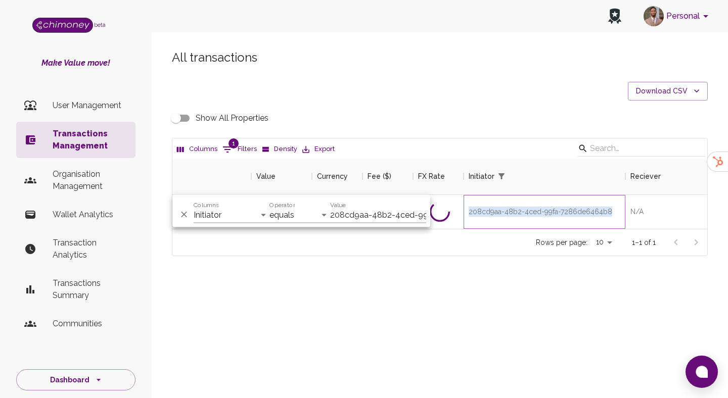
drag, startPoint x: 610, startPoint y: 207, endPoint x: 451, endPoint y: 207, distance: 158.2
click at [451, 207] on div "gomez Simon 60ee5122-e1e9-4e15-956d-0db8108d7b1f 000566.132601dfb98848fe8fa32f9…" at bounding box center [370, 212] width 1248 height 34
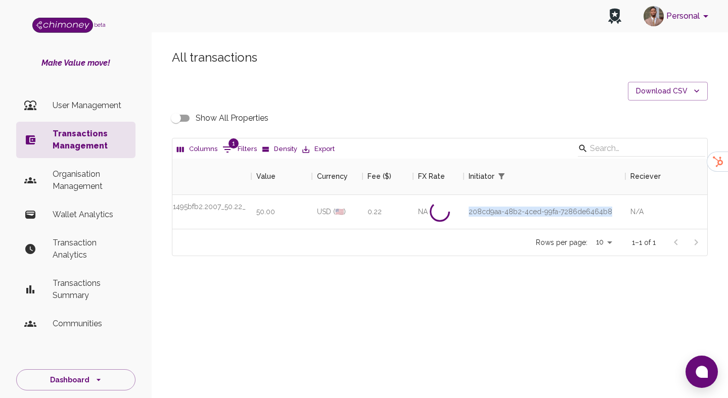
copy div "208cd9aa-48b2-4ced-99fa-7286de6464b8"
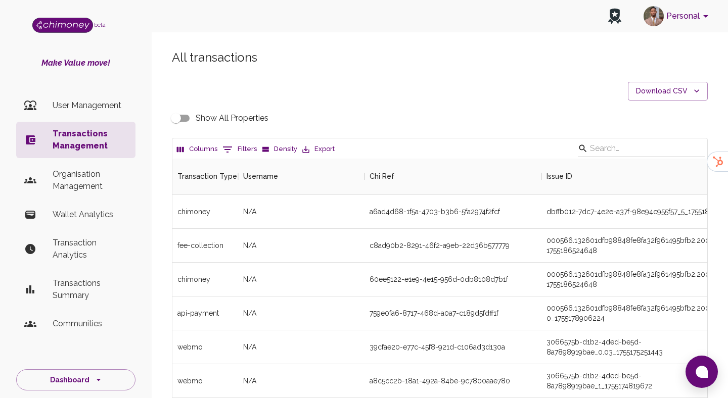
scroll to position [375, 535]
click at [239, 148] on button "0 Filters" at bounding box center [239, 150] width 39 height 16
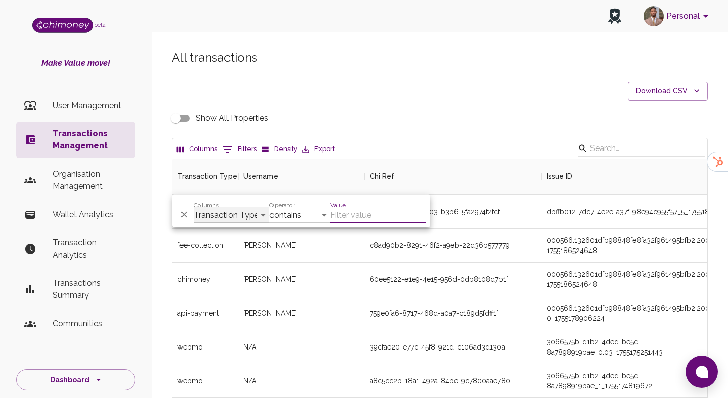
click at [231, 211] on select "Transaction Type Username Chi Ref Issue ID Value Amount Currency Fee ($) FX Rat…" at bounding box center [232, 215] width 76 height 16
select select "initiatedBy"
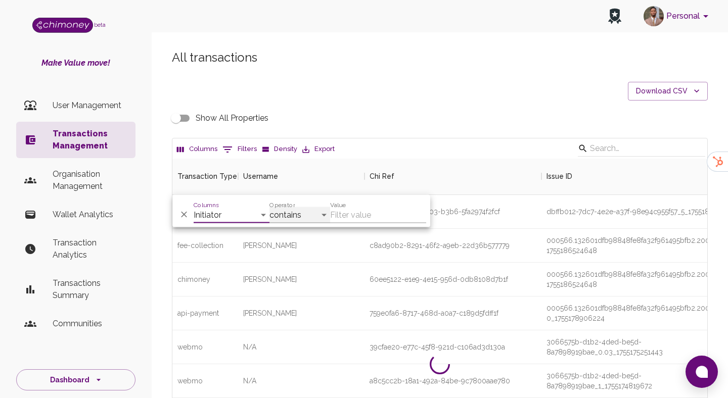
click at [313, 207] on select "contains equals starts with ends with is empty is not empty is any of" at bounding box center [299, 215] width 61 height 16
select select "equals"
click at [344, 214] on input "Value" at bounding box center [378, 215] width 96 height 16
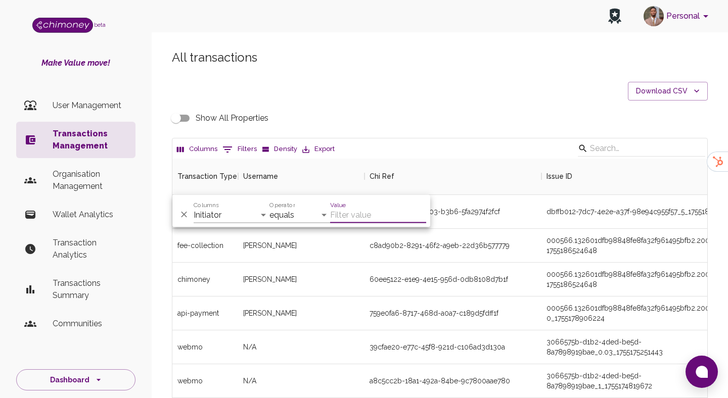
paste input "208cd9aa-48b2-4ced-99fa-7286de6464b8"
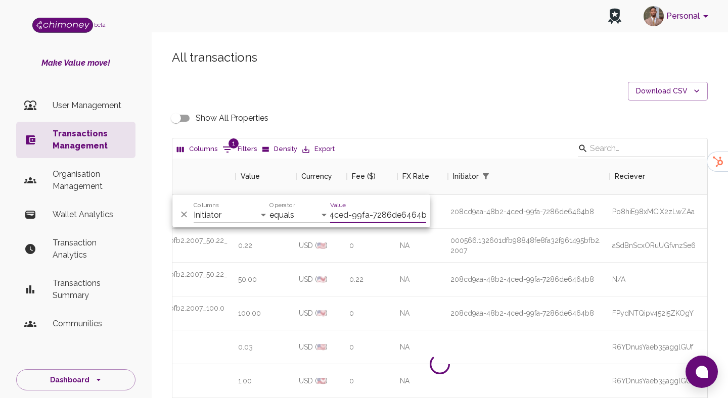
scroll to position [0, 516]
type input "208cd9aa-48b2-4ced-99fa-7286de6464b8"
click at [492, 178] on icon "Sort" at bounding box center [491, 176] width 9 height 9
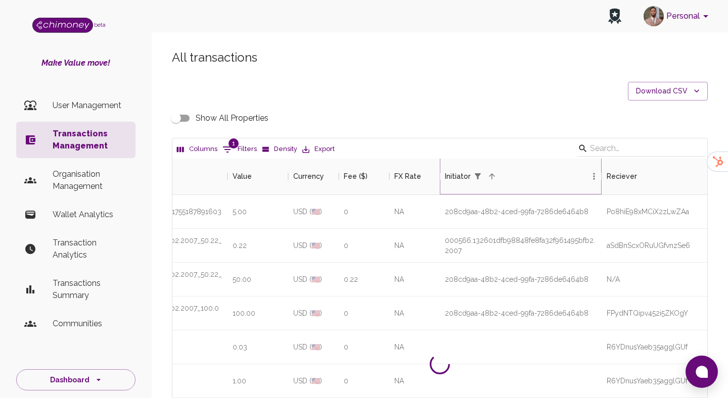
click at [492, 178] on icon "Sort" at bounding box center [491, 176] width 9 height 9
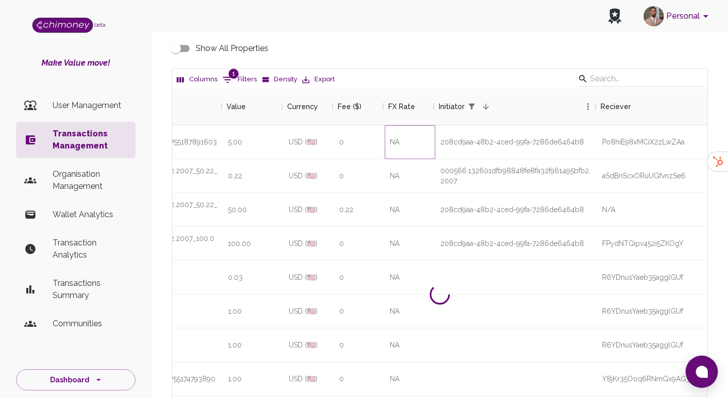
scroll to position [0, 522]
click at [488, 108] on icon "Sort" at bounding box center [485, 106] width 9 height 9
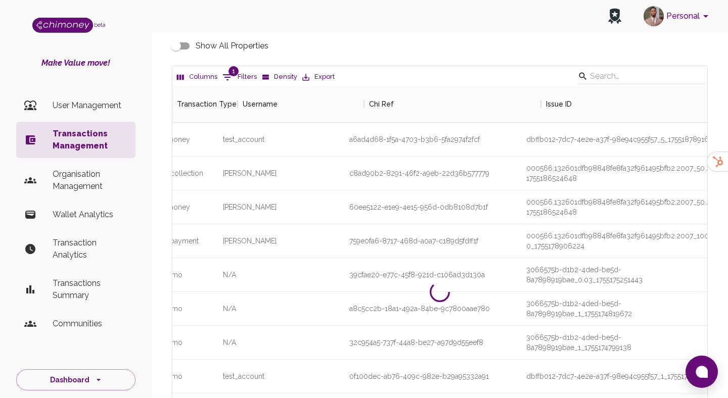
scroll to position [0, 0]
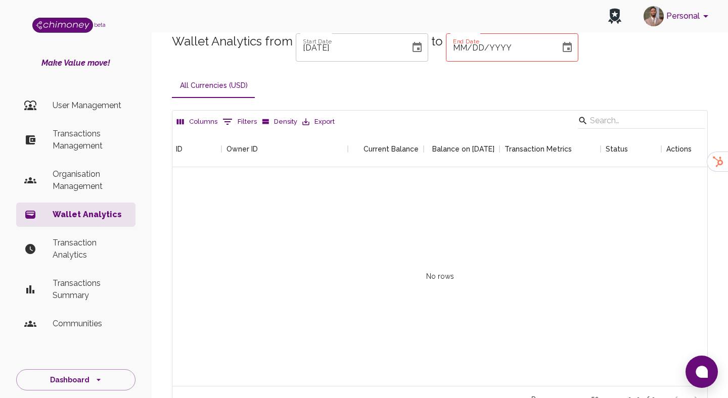
scroll to position [0, 6]
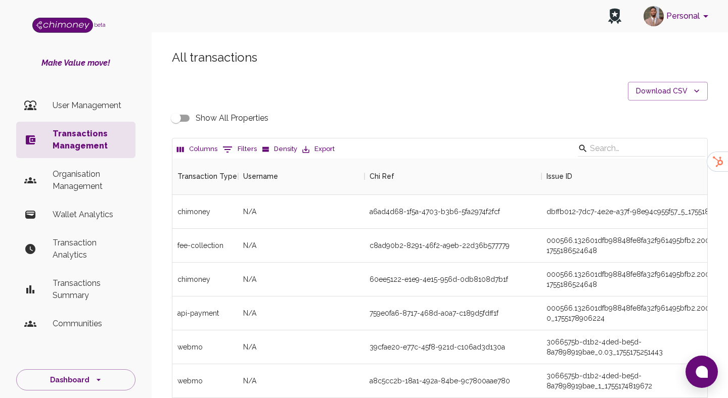
scroll to position [375, 535]
click at [232, 152] on icon "Show filters" at bounding box center [227, 150] width 12 height 12
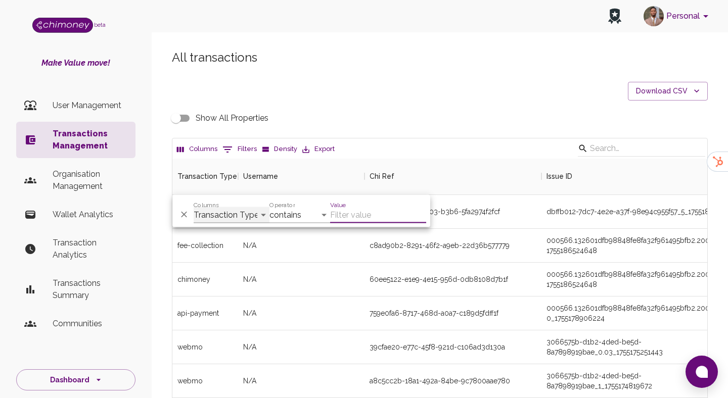
click at [214, 208] on select "Transaction Type Username Chi Ref Issue ID Value Amount Currency Fee ($) FX Rat…" at bounding box center [232, 215] width 76 height 16
select select "initiatedBy"
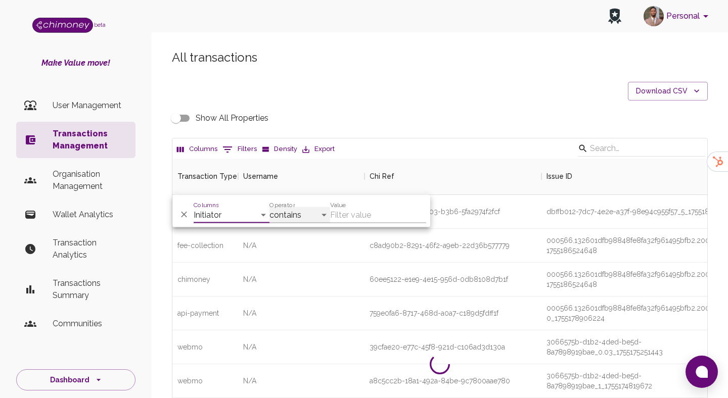
click at [312, 213] on select "contains equals starts with ends with is empty is not empty is any of" at bounding box center [299, 215] width 61 height 16
select select "equals"
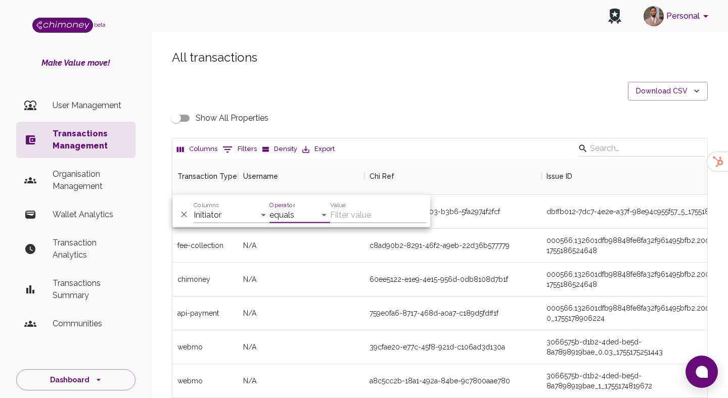
click at [360, 213] on input "Value" at bounding box center [378, 215] width 96 height 16
paste input "208cd9aa-48b2-4ced-99fa-7286de6464b8"
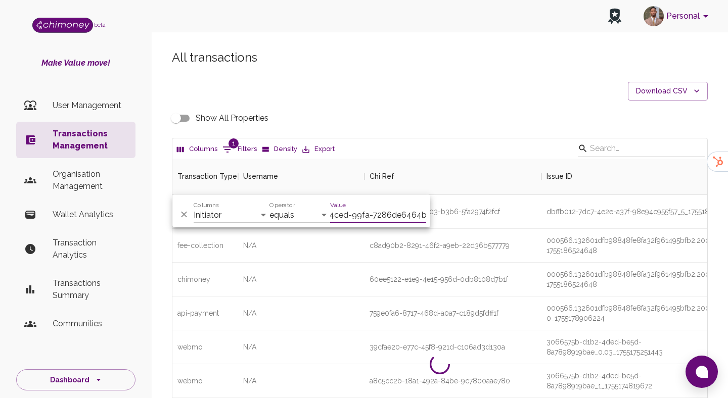
type input "208cd9aa-48b2-4ced-99fa-7286de6464b8"
click at [434, 257] on div "c8ad90b2-8291-46f2-a9eb-22d36b577779" at bounding box center [452, 246] width 177 height 34
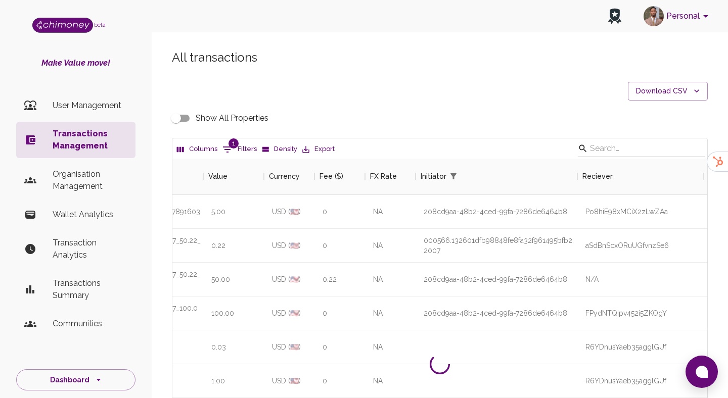
scroll to position [0, 540]
click at [466, 174] on icon "Sort" at bounding box center [467, 176] width 6 height 6
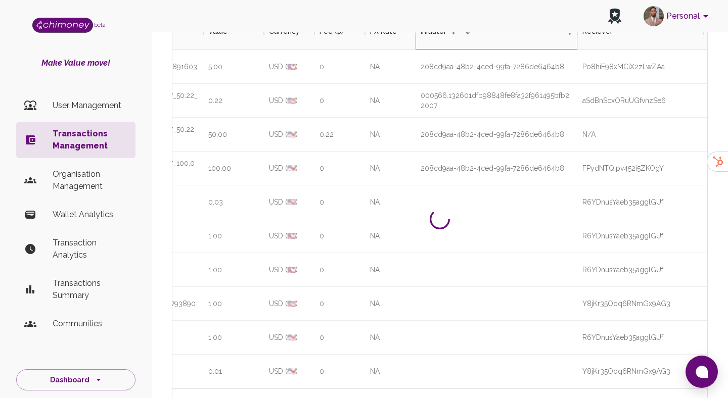
scroll to position [114, 0]
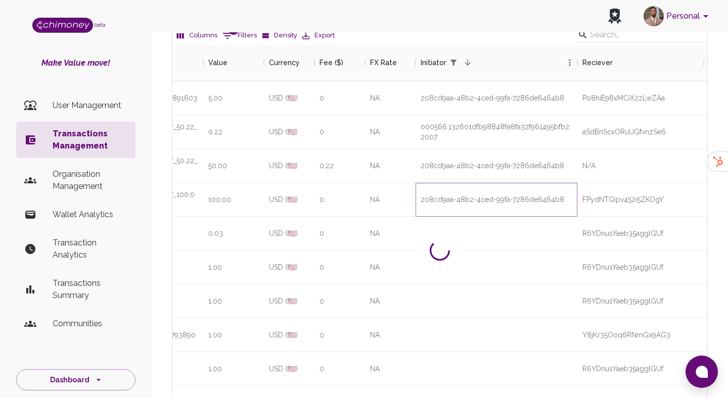
click at [420, 203] on div "208cd9aa-48b2-4ced-99fa-7286de6464b8" at bounding box center [496, 200] width 162 height 34
drag, startPoint x: 421, startPoint y: 197, endPoint x: 569, endPoint y: 199, distance: 147.6
click at [569, 199] on div "208cd9aa-48b2-4ced-99fa-7286de6464b8" at bounding box center [496, 200] width 162 height 34
click at [502, 193] on div "208cd9aa-48b2-4ced-99fa-7286de6464b8" at bounding box center [496, 200] width 162 height 34
drag, startPoint x: 419, startPoint y: 200, endPoint x: 568, endPoint y: 203, distance: 149.1
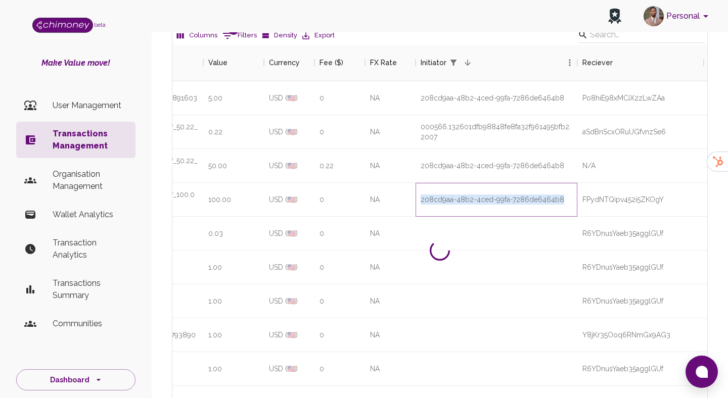
click at [568, 203] on div "208cd9aa-48b2-4ced-99fa-7286de6464b8" at bounding box center [496, 200] width 162 height 34
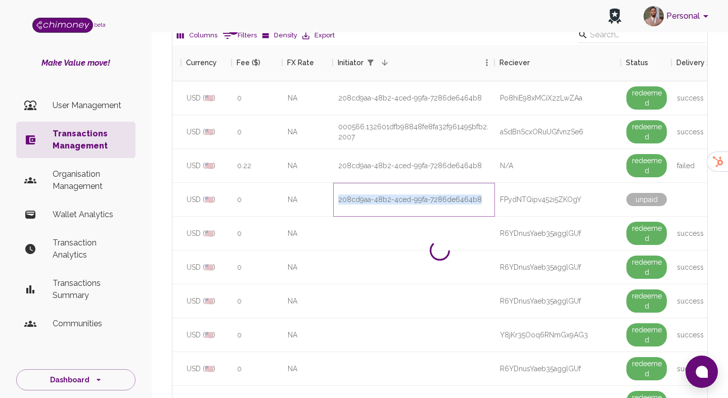
scroll to position [0, 623]
copy div "208cd9aa-48b2-4ced-99fa-7286de6464b8"
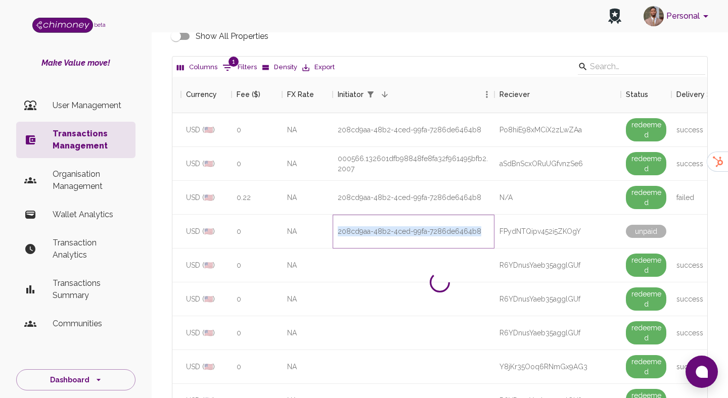
scroll to position [0, 0]
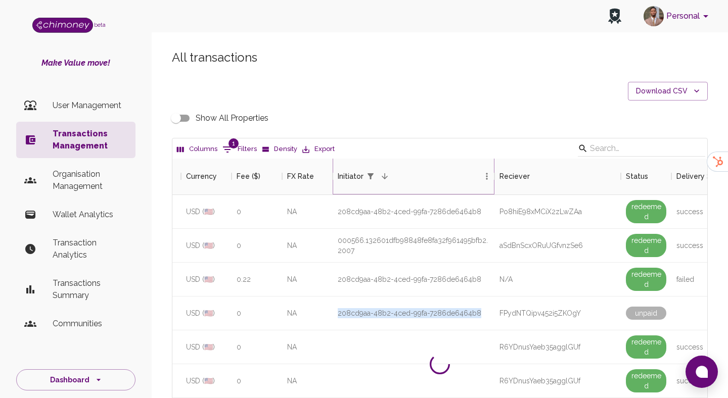
click at [382, 178] on icon "Sort" at bounding box center [384, 176] width 9 height 9
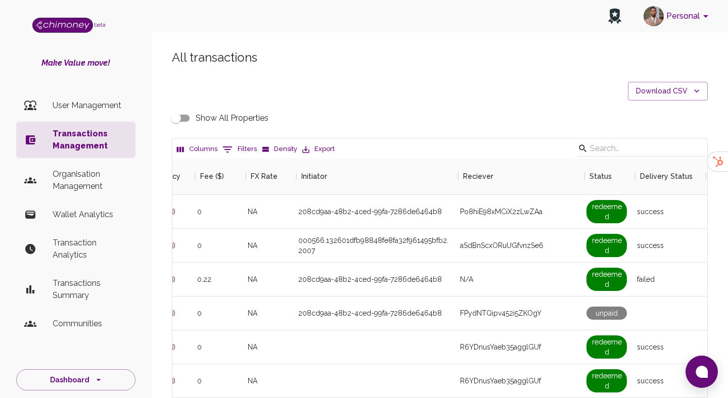
scroll to position [0, 668]
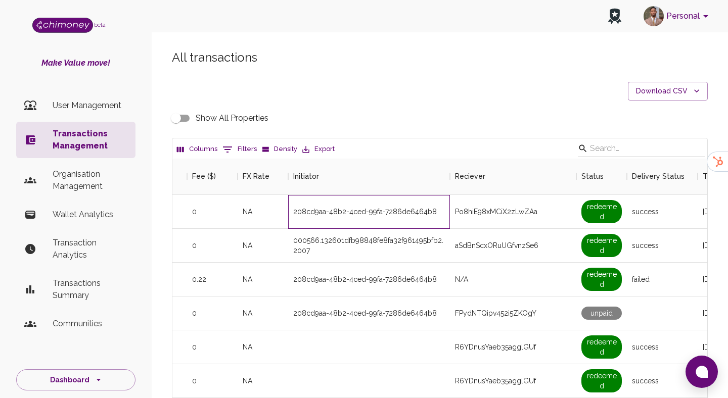
click at [383, 216] on div "208cd9aa-48b2-4ced-99fa-7286de6464b8" at bounding box center [365, 212] width 144 height 10
copy div "208cd9aa-48b2-4ced-99fa-7286de6464b8"
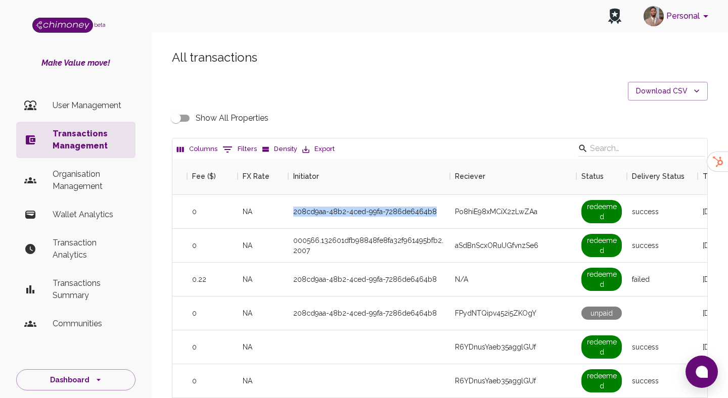
click at [235, 149] on button "0 Filters" at bounding box center [239, 150] width 39 height 16
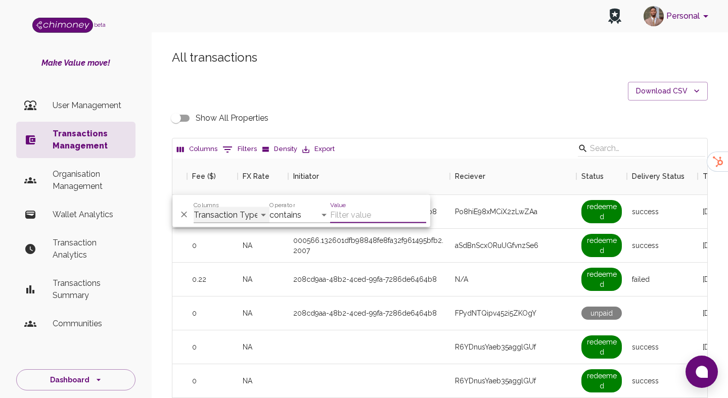
click at [219, 212] on select "Transaction Type Username Chi Ref Issue ID Value Amount Currency Fee ($) FX Rat…" at bounding box center [232, 215] width 76 height 16
select select "initiatedBy"
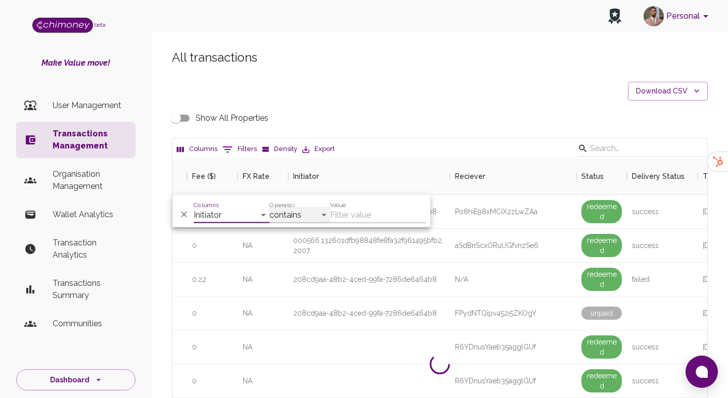
click at [301, 220] on select "contains equals starts with ends with is empty is not empty is any of" at bounding box center [299, 215] width 61 height 16
select select "equals"
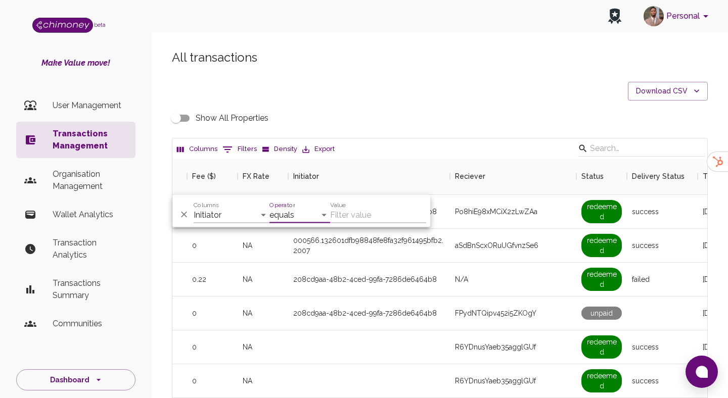
click at [367, 217] on input "Value" at bounding box center [378, 215] width 96 height 16
paste input "208cd9aa-48b2-4ced-99fa-7286de6464b8"
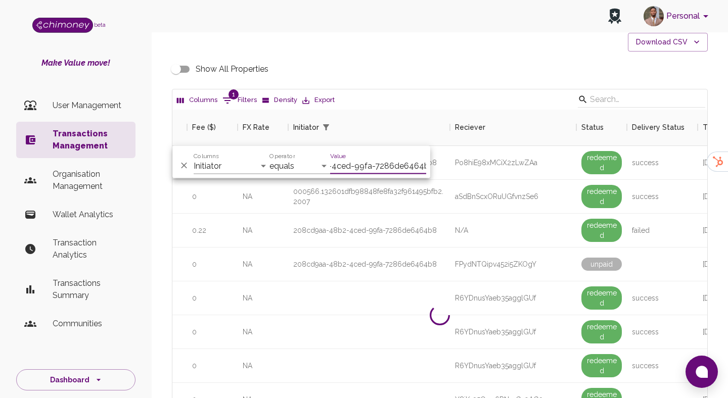
scroll to position [48, 0]
type input "208cd9aa-48b2-4ced-99fa-7286de6464b8"
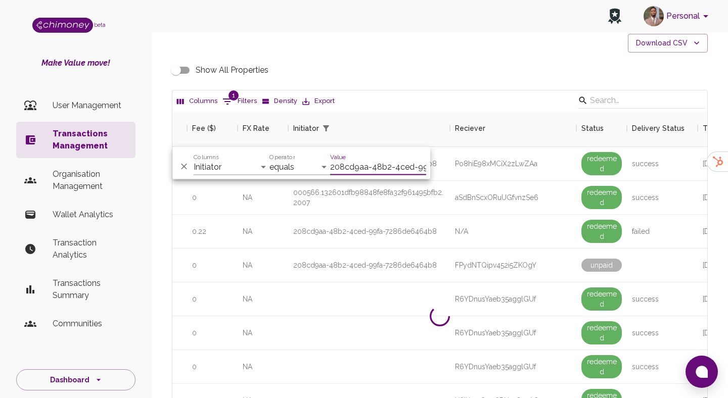
click at [357, 176] on div "And Or Columns Transaction Type Username Chi Ref Issue ID Value Amount Currency…" at bounding box center [301, 163] width 258 height 32
click at [367, 171] on input "208cd9aa-48b2-4ced-99fa-7286de6464b8" at bounding box center [378, 167] width 96 height 16
click at [381, 227] on div "208cd9aa-48b2-4ced-99fa-7286de6464b8" at bounding box center [365, 231] width 144 height 10
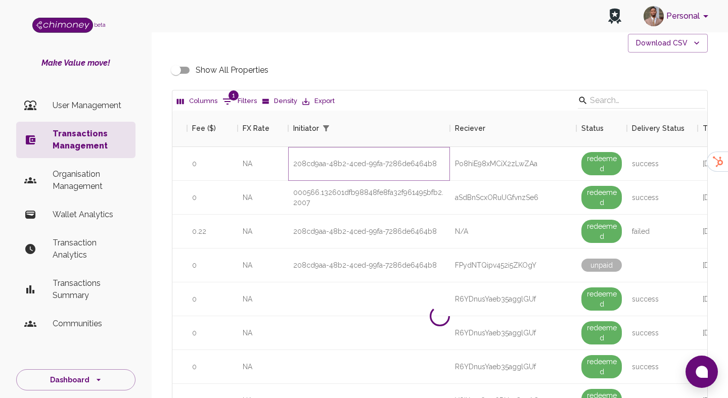
click at [359, 173] on div "208cd9aa-48b2-4ced-99fa-7286de6464b8" at bounding box center [369, 164] width 162 height 34
click at [366, 161] on div "208cd9aa-48b2-4ced-99fa-7286de6464b8" at bounding box center [365, 164] width 144 height 10
click at [359, 169] on div "208cd9aa-48b2-4ced-99fa-7286de6464b8" at bounding box center [369, 164] width 162 height 34
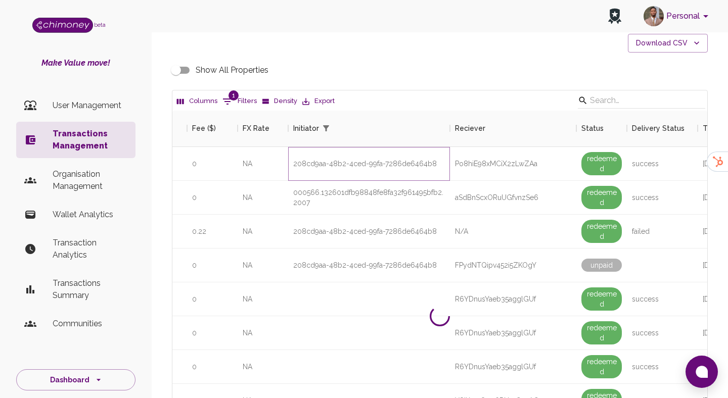
click at [366, 165] on div "208cd9aa-48b2-4ced-99fa-7286de6464b8" at bounding box center [365, 164] width 144 height 10
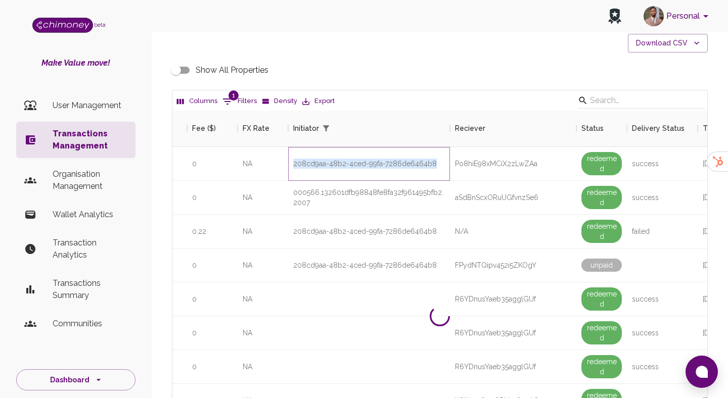
click at [366, 165] on div "208cd9aa-48b2-4ced-99fa-7286de6464b8" at bounding box center [365, 164] width 144 height 10
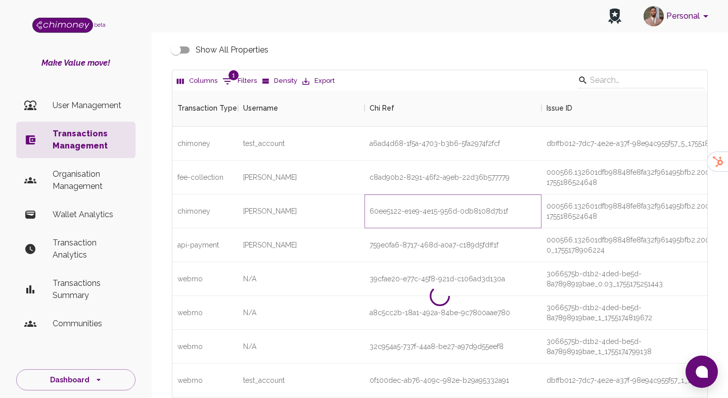
click at [408, 214] on div "60ee5122-e1e9-4e15-956d-0db8108d7b1f" at bounding box center [438, 211] width 138 height 10
copy div "60ee5122-e1e9-4e15-956d-0db8108d7b1f"
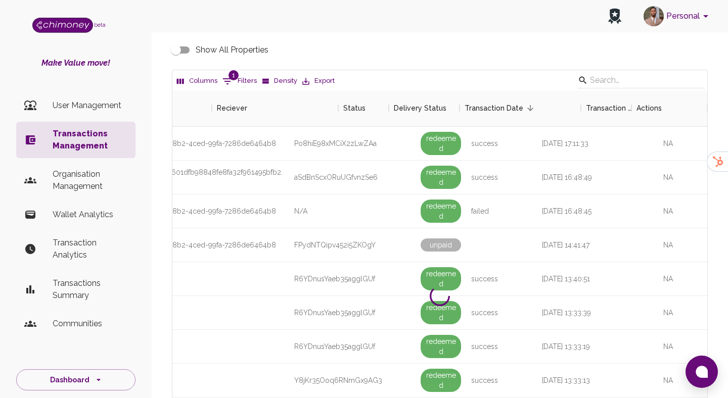
scroll to position [0, 906]
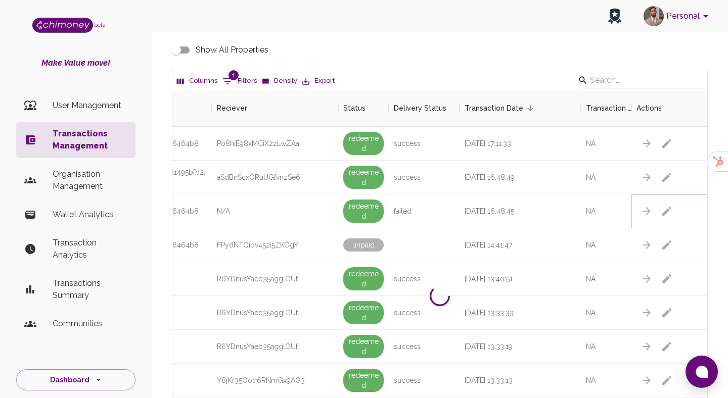
click at [669, 214] on icon "button" at bounding box center [667, 211] width 12 height 12
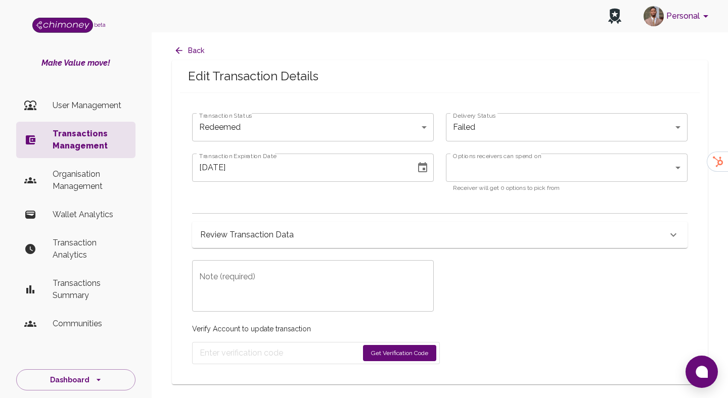
click at [391, 229] on div "Review Transaction Data" at bounding box center [433, 235] width 467 height 14
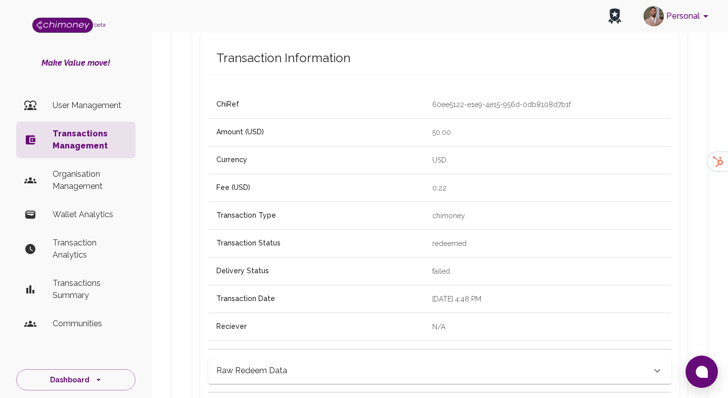
scroll to position [246, 0]
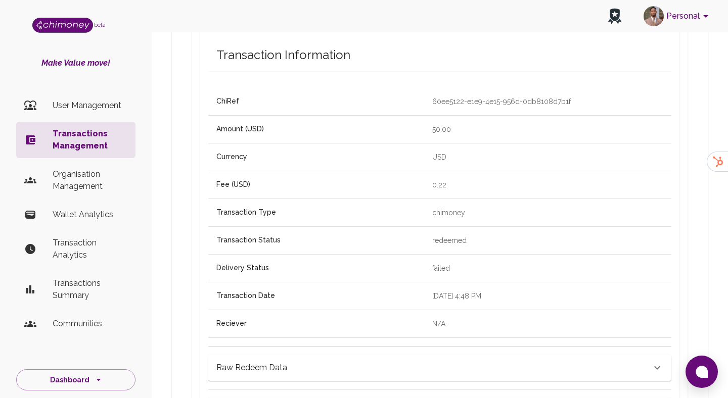
click at [413, 361] on div "Raw Redeem Data" at bounding box center [433, 368] width 435 height 14
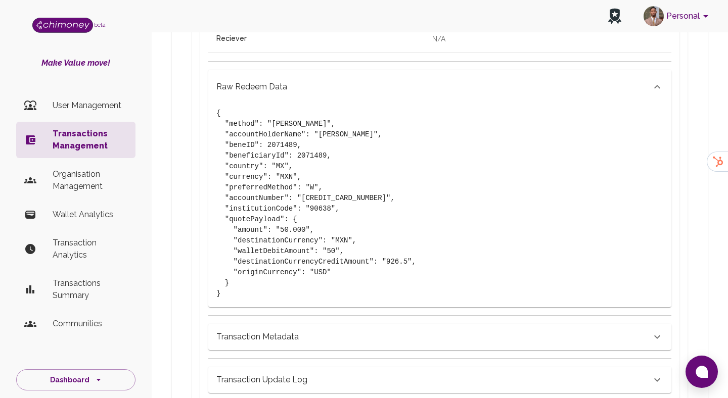
scroll to position [534, 0]
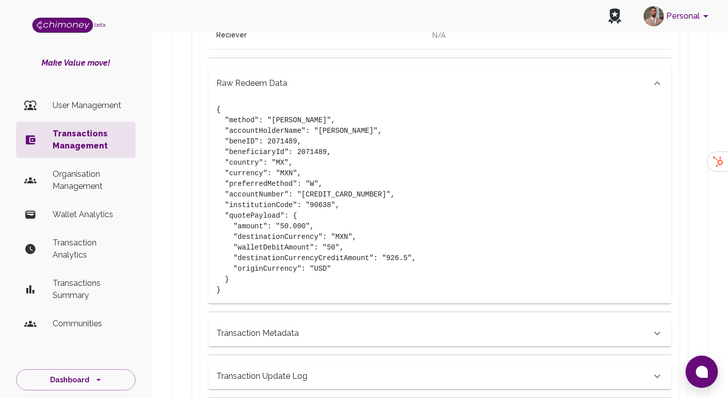
click at [341, 314] on div "Transaction Metadata { "outgoingPaymentID": {}, "payer": "000566.132601dfb98848…" at bounding box center [439, 329] width 463 height 35
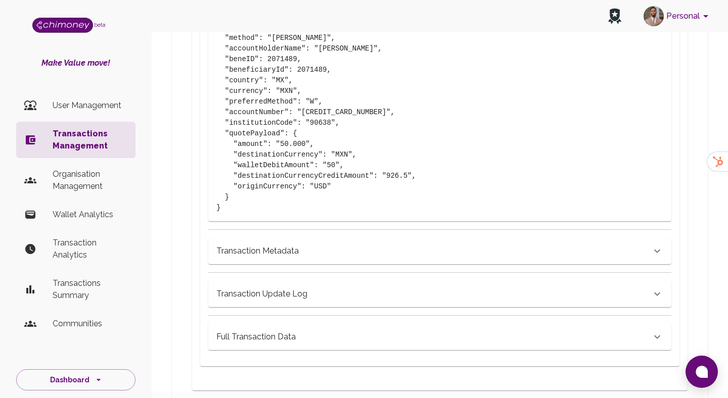
scroll to position [644, 0]
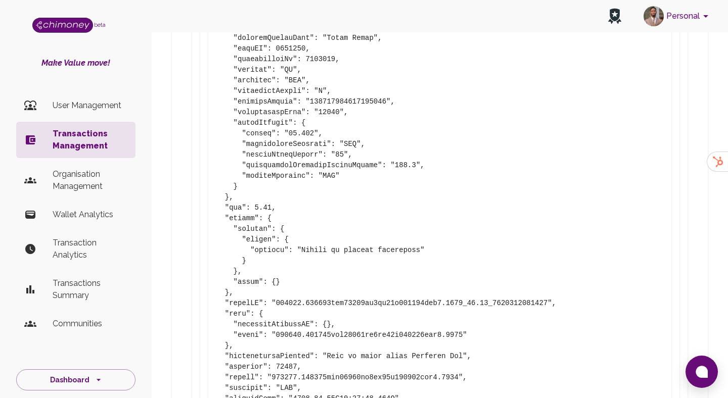
scroll to position [1115, 0]
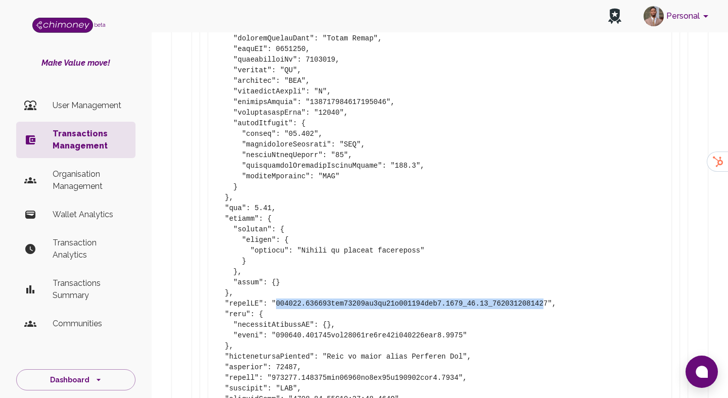
drag, startPoint x: 276, startPoint y: 305, endPoint x: 546, endPoint y: 304, distance: 269.9
copy pre "000566.132601dfb98848fe8fa32f961495bfb2.2007_50.22_1755186524648"
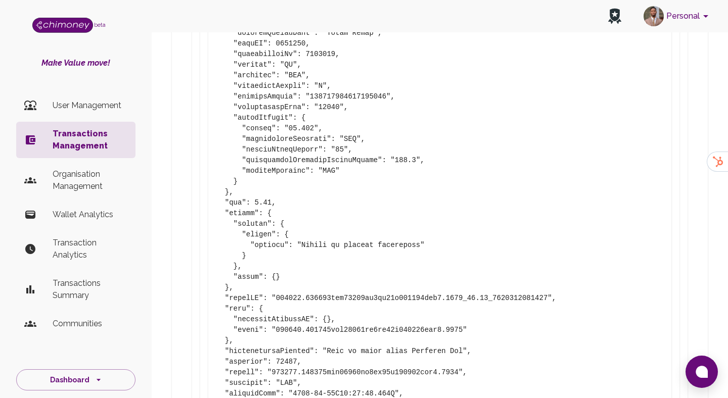
scroll to position [1156, 0]
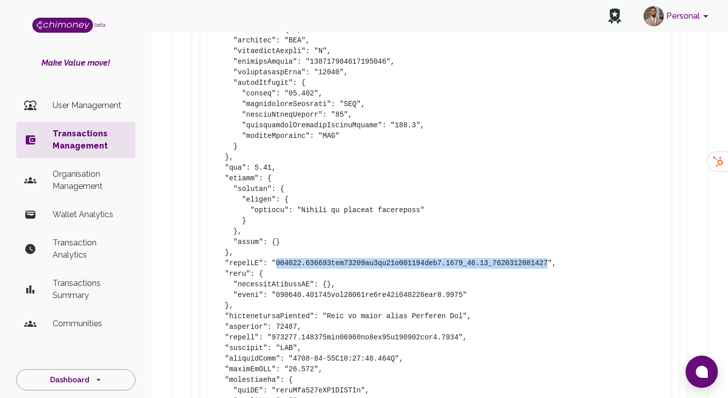
drag, startPoint x: 275, startPoint y: 263, endPoint x: 547, endPoint y: 267, distance: 271.4
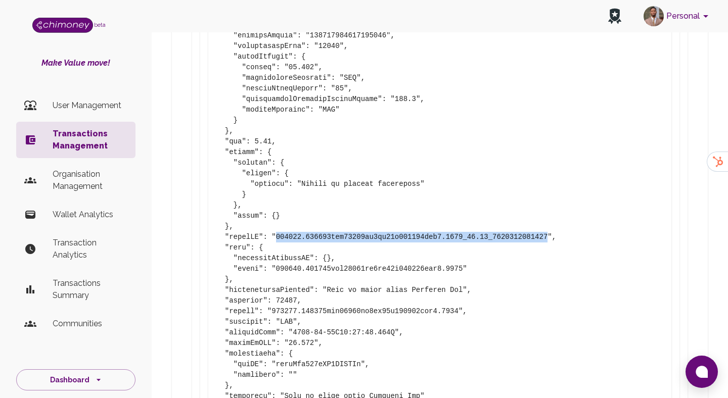
scroll to position [1188, 0]
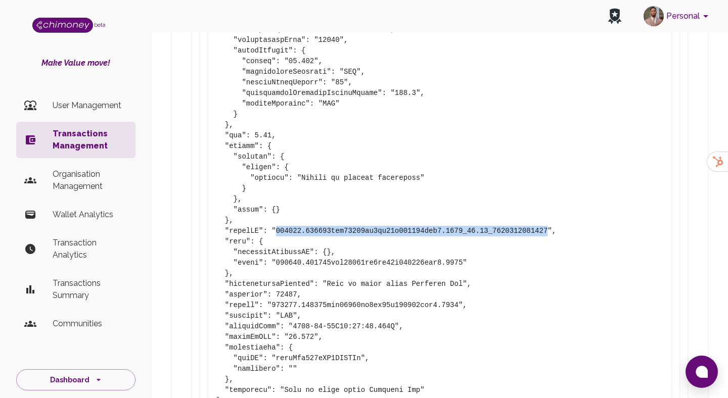
copy pre "000566.132601dfb98848fe8fa32f961495bfb2.2007_50.22_1755186524648"
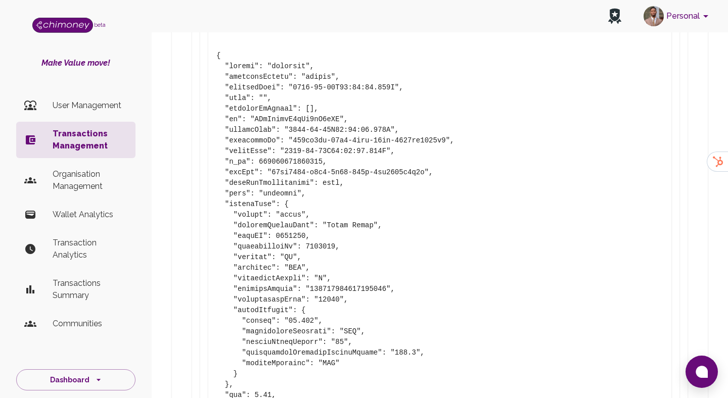
scroll to position [923, 0]
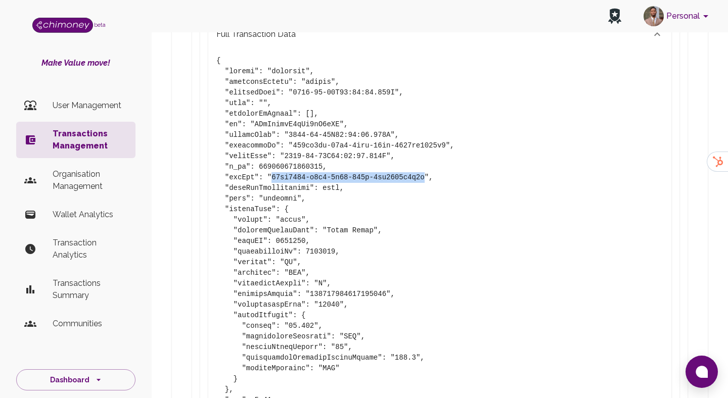
drag, startPoint x: 270, startPoint y: 180, endPoint x: 427, endPoint y: 181, distance: 156.2
drag, startPoint x: 272, startPoint y: 178, endPoint x: 424, endPoint y: 175, distance: 151.7
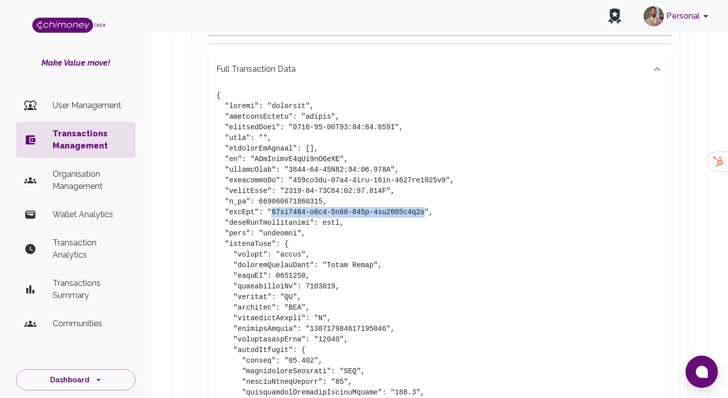
scroll to position [840, 0]
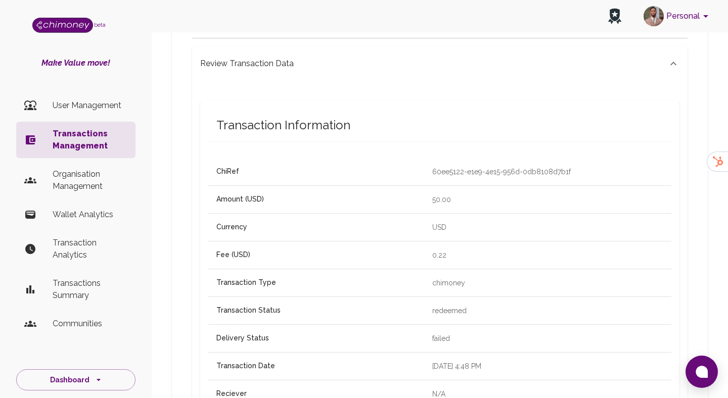
scroll to position [169, 0]
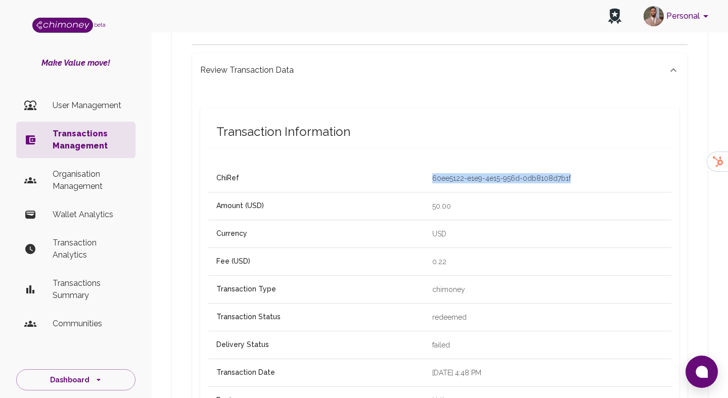
drag, startPoint x: 428, startPoint y: 176, endPoint x: 577, endPoint y: 181, distance: 148.7
click at [577, 181] on td "60ee5122-e1e9-4e15-956d-0db8108d7b1f" at bounding box center [547, 178] width 247 height 27
click at [525, 166] on td "60ee5122-e1e9-4e15-956d-0db8108d7b1f" at bounding box center [547, 178] width 247 height 27
drag, startPoint x: 432, startPoint y: 178, endPoint x: 570, endPoint y: 181, distance: 138.0
click at [570, 181] on p "60ee5122-e1e9-4e15-956d-0db8108d7b1f" at bounding box center [547, 178] width 231 height 10
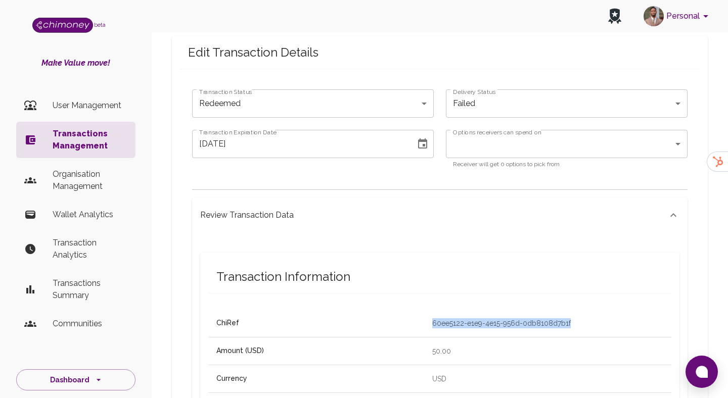
scroll to position [22, 0]
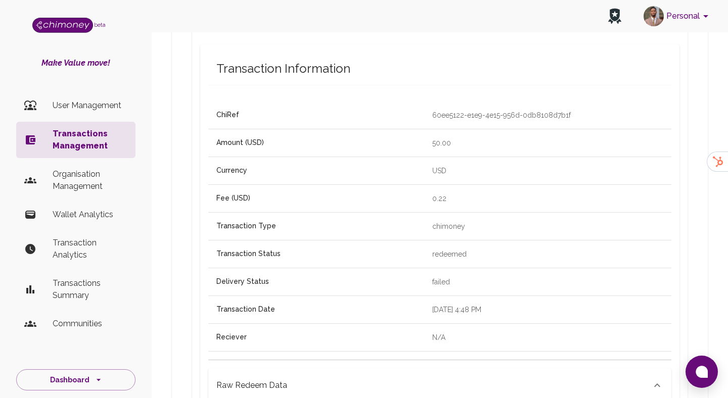
scroll to position [239, 0]
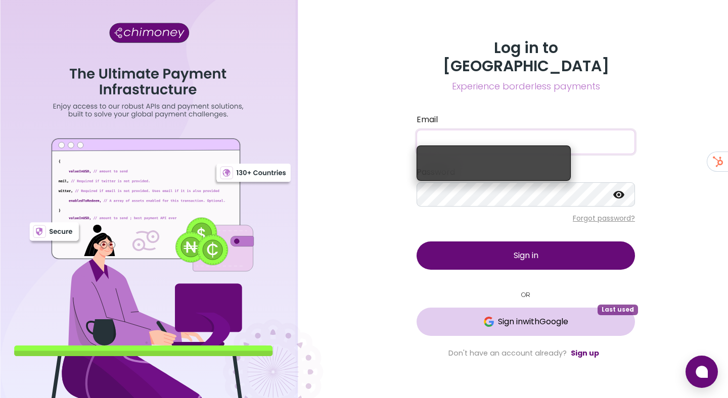
click at [455, 316] on span "Sign in with Google" at bounding box center [526, 322] width 178 height 12
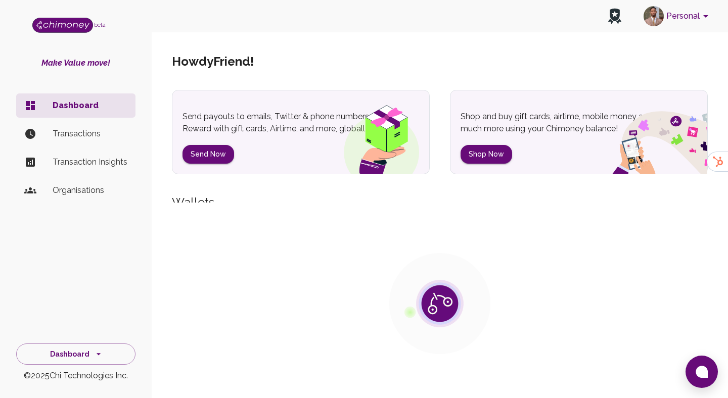
click at [672, 20] on button "Personal" at bounding box center [677, 16] width 76 height 26
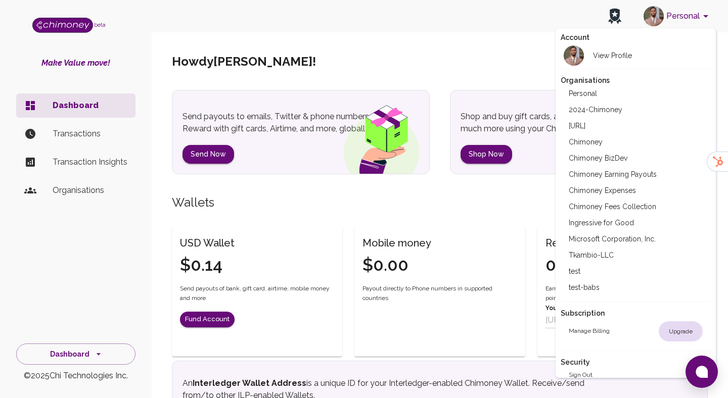
click at [603, 192] on li "Chimoney Expenses" at bounding box center [636, 190] width 151 height 16
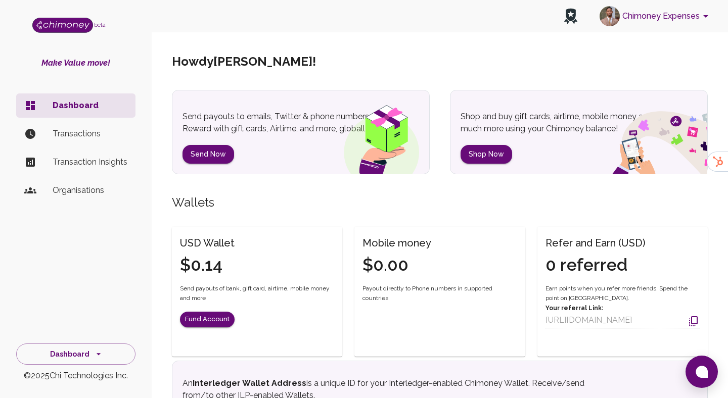
click at [603, 122] on li "Chimoney Expenses" at bounding box center [655, 117] width 113 height 9
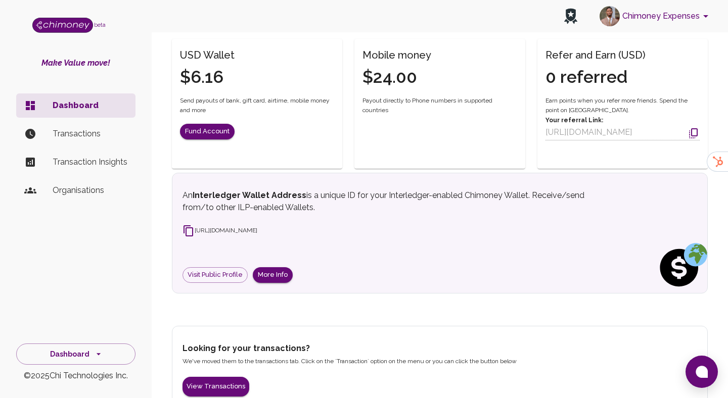
scroll to position [209, 0]
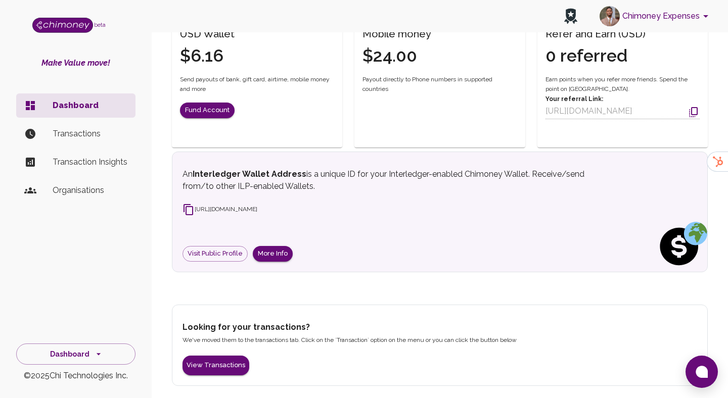
click at [88, 137] on p "Transactions" at bounding box center [90, 134] width 75 height 12
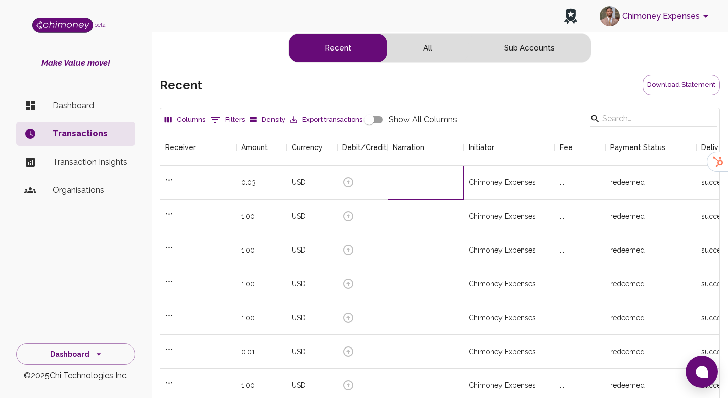
click at [453, 182] on div at bounding box center [426, 183] width 76 height 34
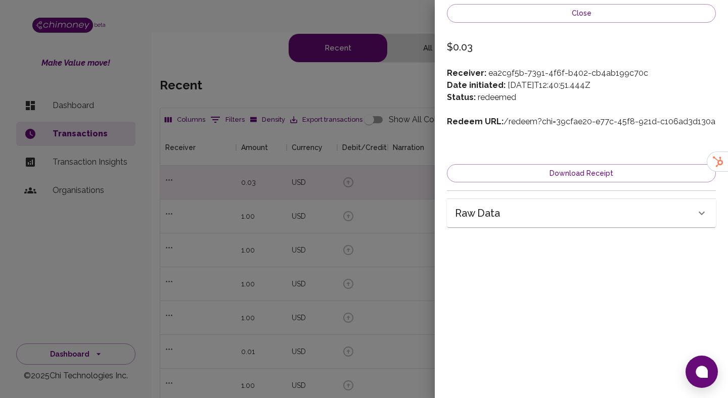
click at [535, 218] on div "Raw data" at bounding box center [575, 213] width 241 height 16
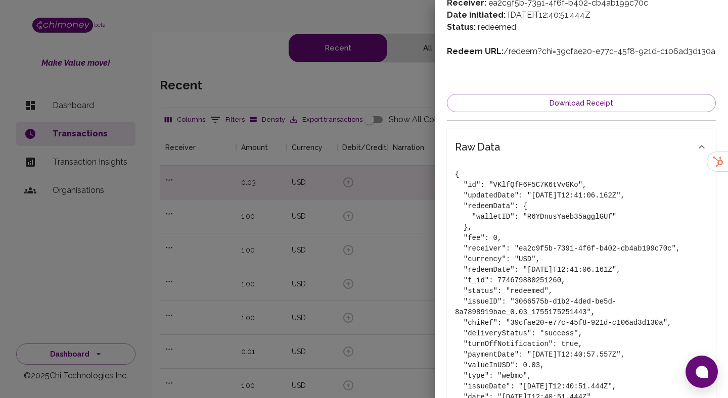
scroll to position [78, 0]
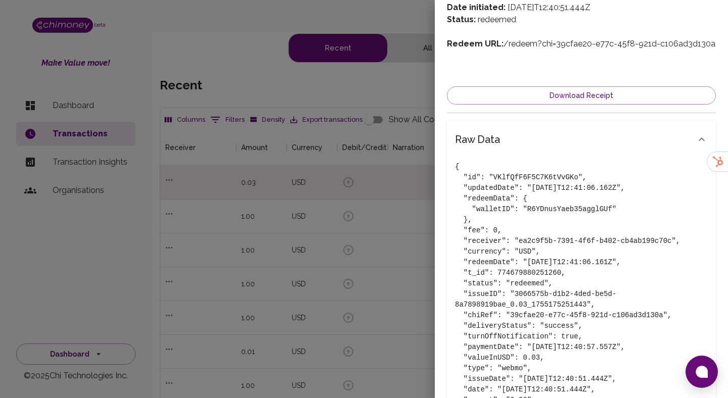
click at [423, 236] on div at bounding box center [364, 199] width 728 height 398
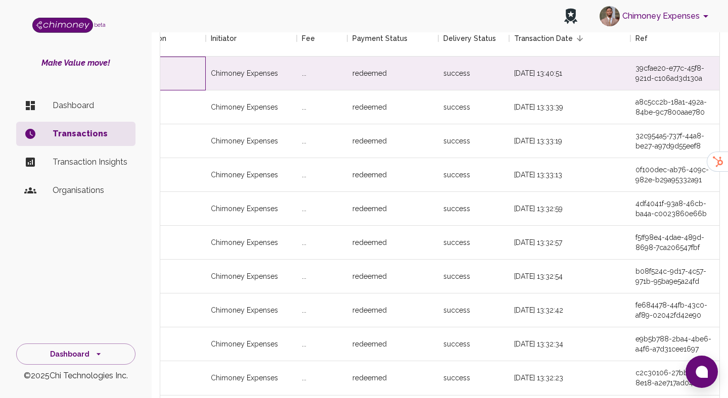
scroll to position [192, 0]
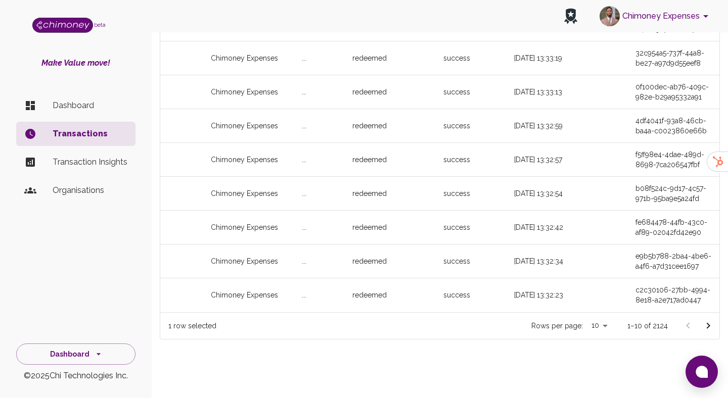
click at [706, 326] on icon "Go to next page" at bounding box center [708, 326] width 12 height 12
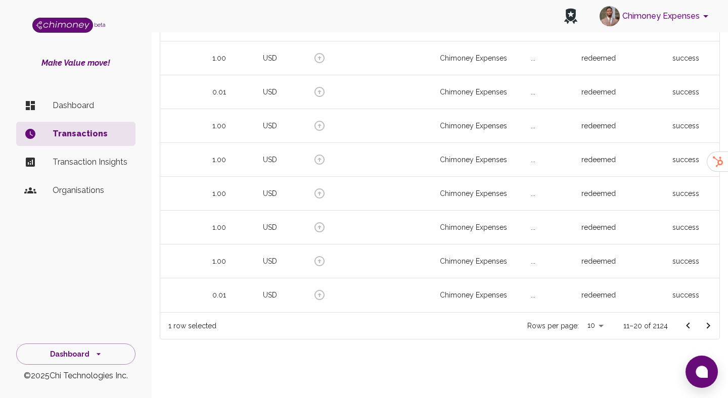
click at [711, 326] on icon "Go to next page" at bounding box center [708, 326] width 12 height 12
click at [700, 325] on button "Go to next page" at bounding box center [708, 326] width 20 height 20
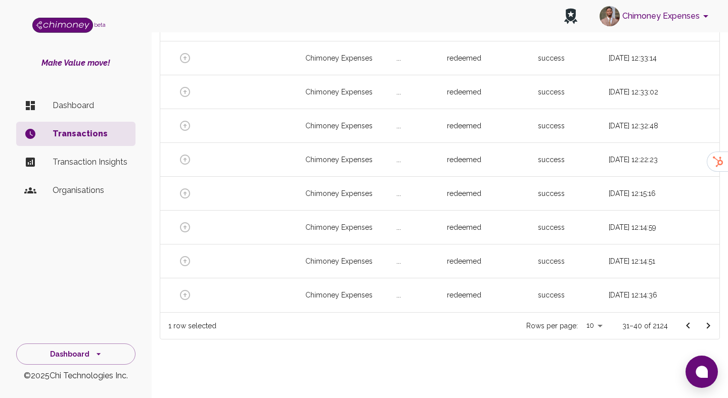
scroll to position [0, 260]
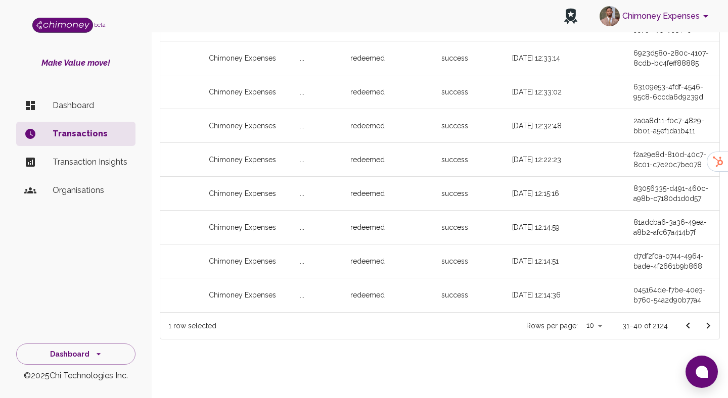
click at [713, 327] on icon "Go to next page" at bounding box center [708, 326] width 12 height 12
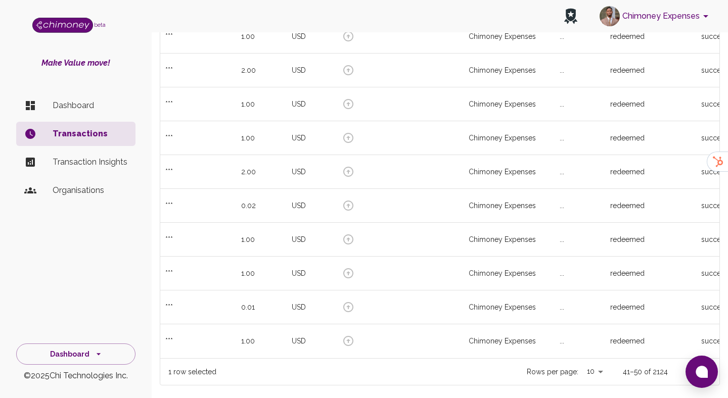
scroll to position [192, 0]
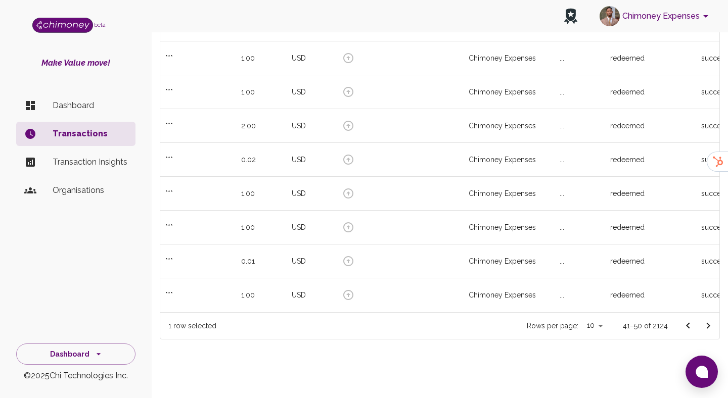
click at [713, 321] on icon "Go to next page" at bounding box center [708, 326] width 12 height 12
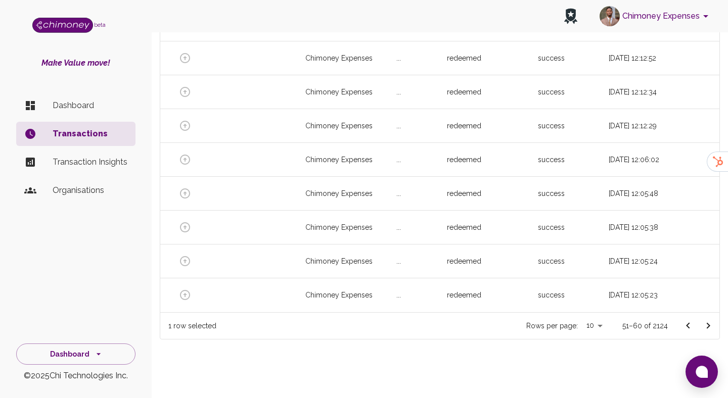
scroll to position [0, 195]
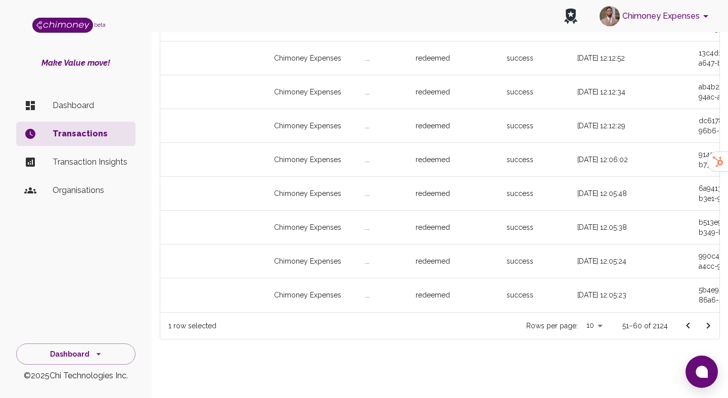
click at [705, 326] on icon "Go to next page" at bounding box center [708, 326] width 12 height 12
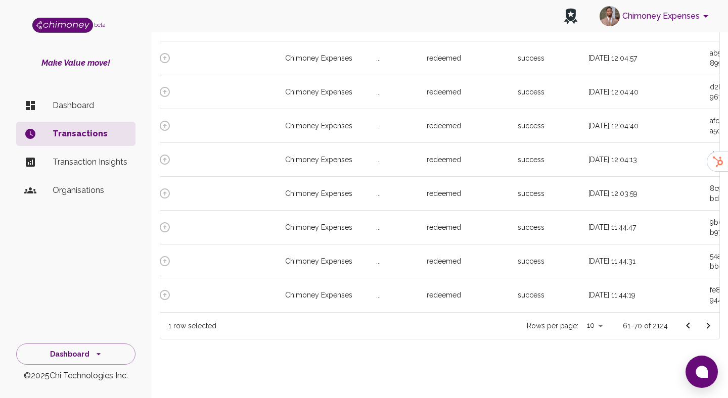
scroll to position [0, 0]
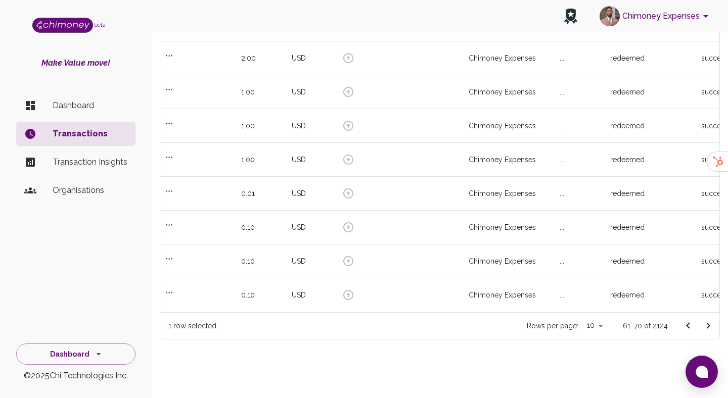
click at [705, 320] on icon "Go to next page" at bounding box center [708, 326] width 12 height 12
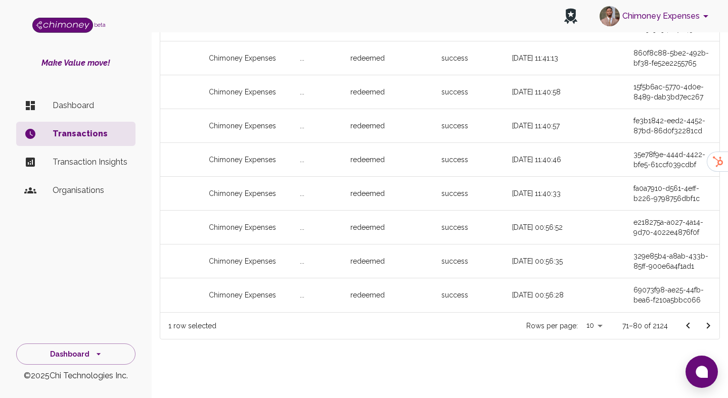
click at [703, 319] on button "Go to next page" at bounding box center [708, 326] width 20 height 20
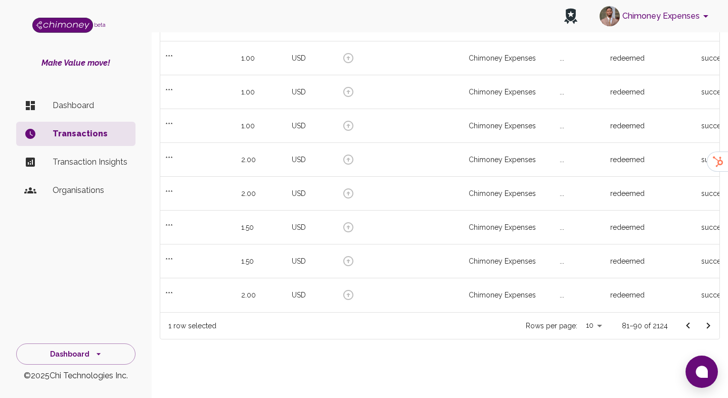
click at [708, 329] on icon "Go to next page" at bounding box center [708, 326] width 12 height 12
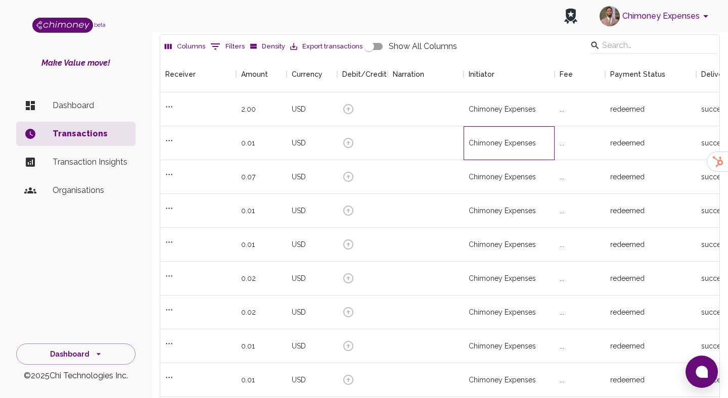
click at [512, 138] on div "Chimoney Expenses" at bounding box center [502, 143] width 67 height 10
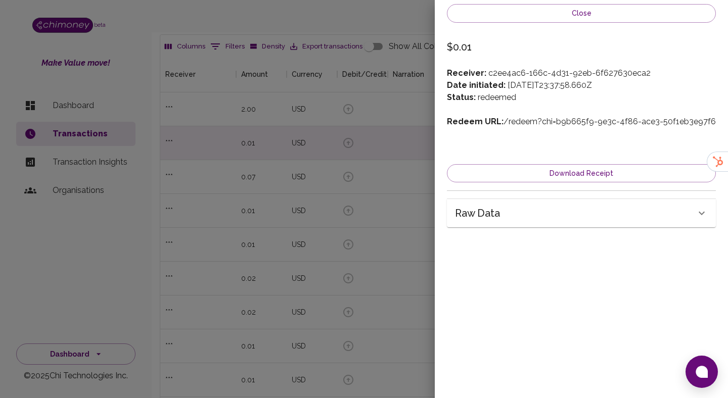
click at [485, 211] on h6 "Raw data" at bounding box center [477, 213] width 45 height 16
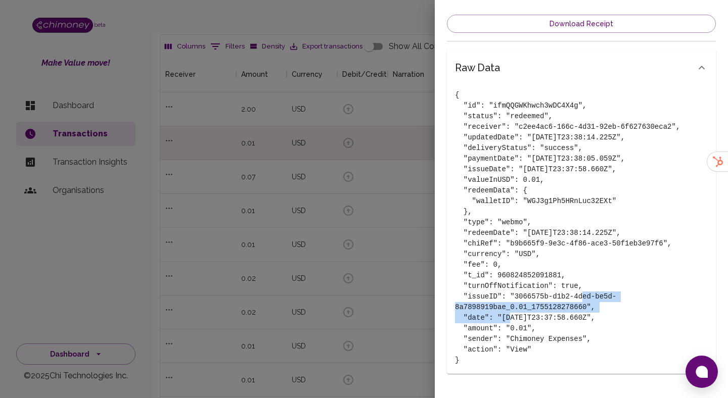
drag, startPoint x: 515, startPoint y: 297, endPoint x: 588, endPoint y: 303, distance: 73.0
click at [588, 303] on pre "{ "id": "ifmQQGWKhwch3wDC4X4g", "status": "redeemed", "receiver": "c2ee4ac6-166…" at bounding box center [581, 228] width 253 height 276
copy pre "3066575b-d1b2-4ded-be5d-8a7898919bae_0.01_1755128278660"
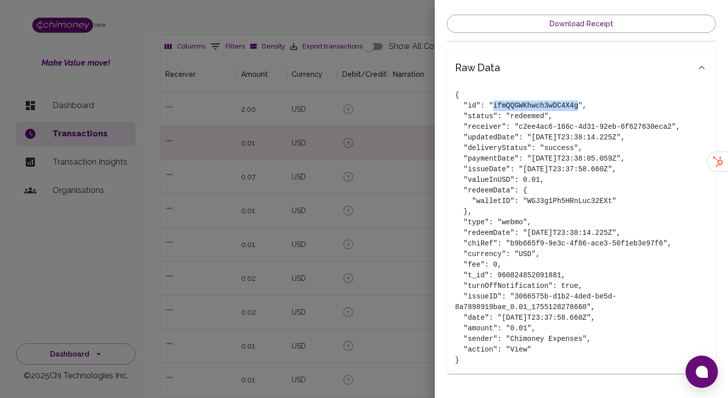
drag, startPoint x: 493, startPoint y: 106, endPoint x: 579, endPoint y: 106, distance: 85.9
click at [579, 106] on pre "{ "id": "ifmQQGWKhwch3wDC4X4g", "status": "redeemed", "receiver": "c2ee4ac6-166…" at bounding box center [581, 228] width 253 height 276
drag, startPoint x: 517, startPoint y: 296, endPoint x: 583, endPoint y: 304, distance: 67.3
click at [583, 304] on pre "{ "id": "ifmQQGWKhwch3wDC4X4g", "status": "redeemed", "receiver": "c2ee4ac6-166…" at bounding box center [581, 228] width 253 height 276
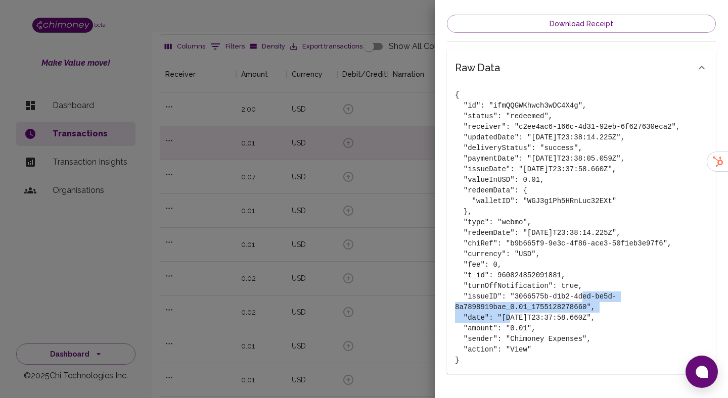
drag, startPoint x: 587, startPoint y: 305, endPoint x: 515, endPoint y: 299, distance: 72.5
click at [515, 299] on pre "{ "id": "ifmQQGWKhwch3wDC4X4g", "status": "redeemed", "receiver": "c2ee4ac6-166…" at bounding box center [581, 228] width 253 height 276
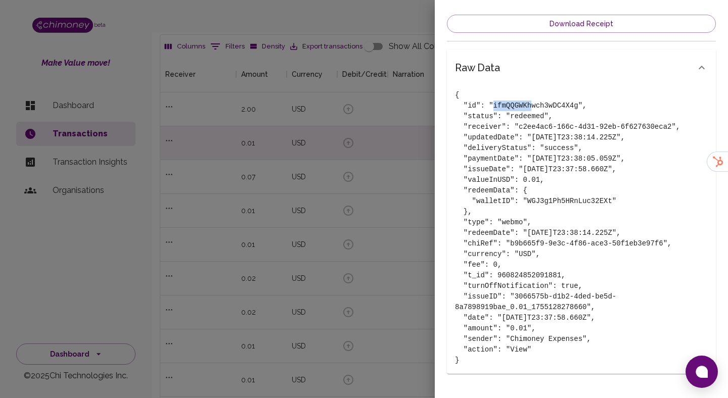
drag, startPoint x: 493, startPoint y: 107, endPoint x: 530, endPoint y: 107, distance: 36.9
click at [530, 107] on pre "{ "id": "ifmQQGWKhwch3wDC4X4g", "status": "redeemed", "receiver": "c2ee4ac6-166…" at bounding box center [581, 228] width 253 height 276
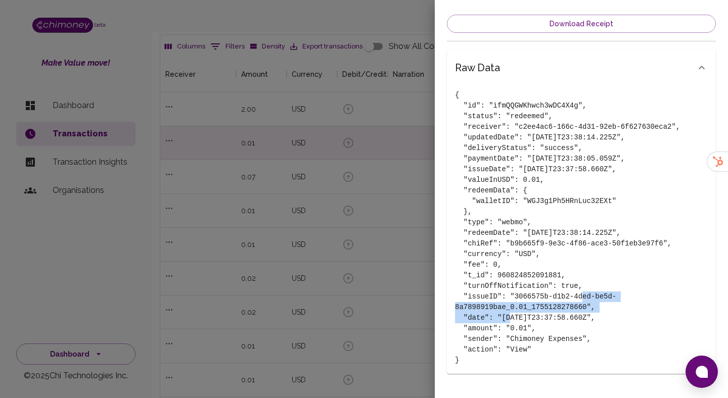
drag, startPoint x: 516, startPoint y: 297, endPoint x: 588, endPoint y: 305, distance: 72.2
click at [588, 305] on pre "{ "id": "ifmQQGWKhwch3wDC4X4g", "status": "redeemed", "receiver": "c2ee4ac6-166…" at bounding box center [581, 228] width 253 height 276
copy pre "3066575b-d1b2-4ded-be5d-8a7898919bae_0.01_1755128278660"
